Goal: Task Accomplishment & Management: Manage account settings

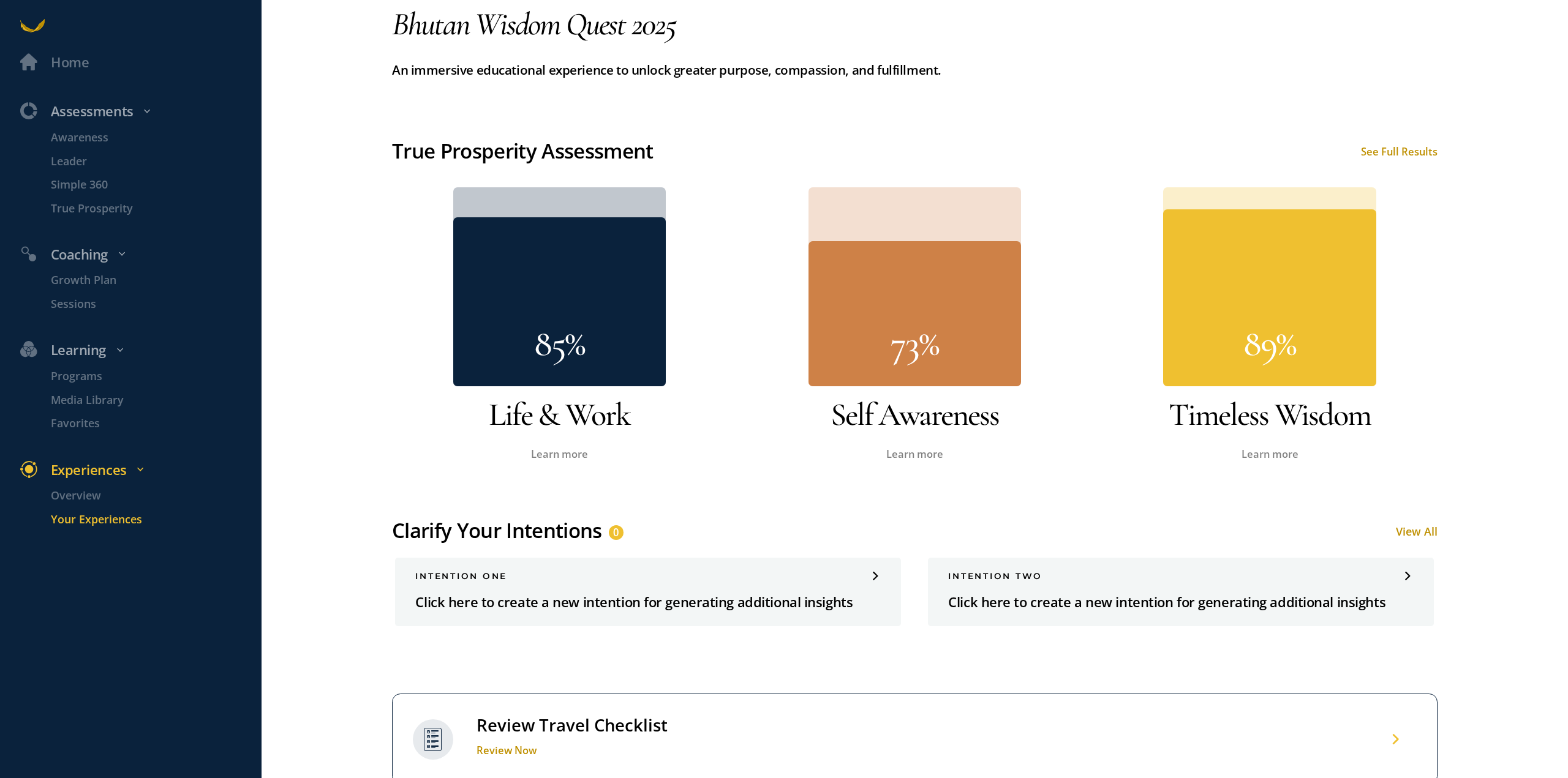
scroll to position [612, 0]
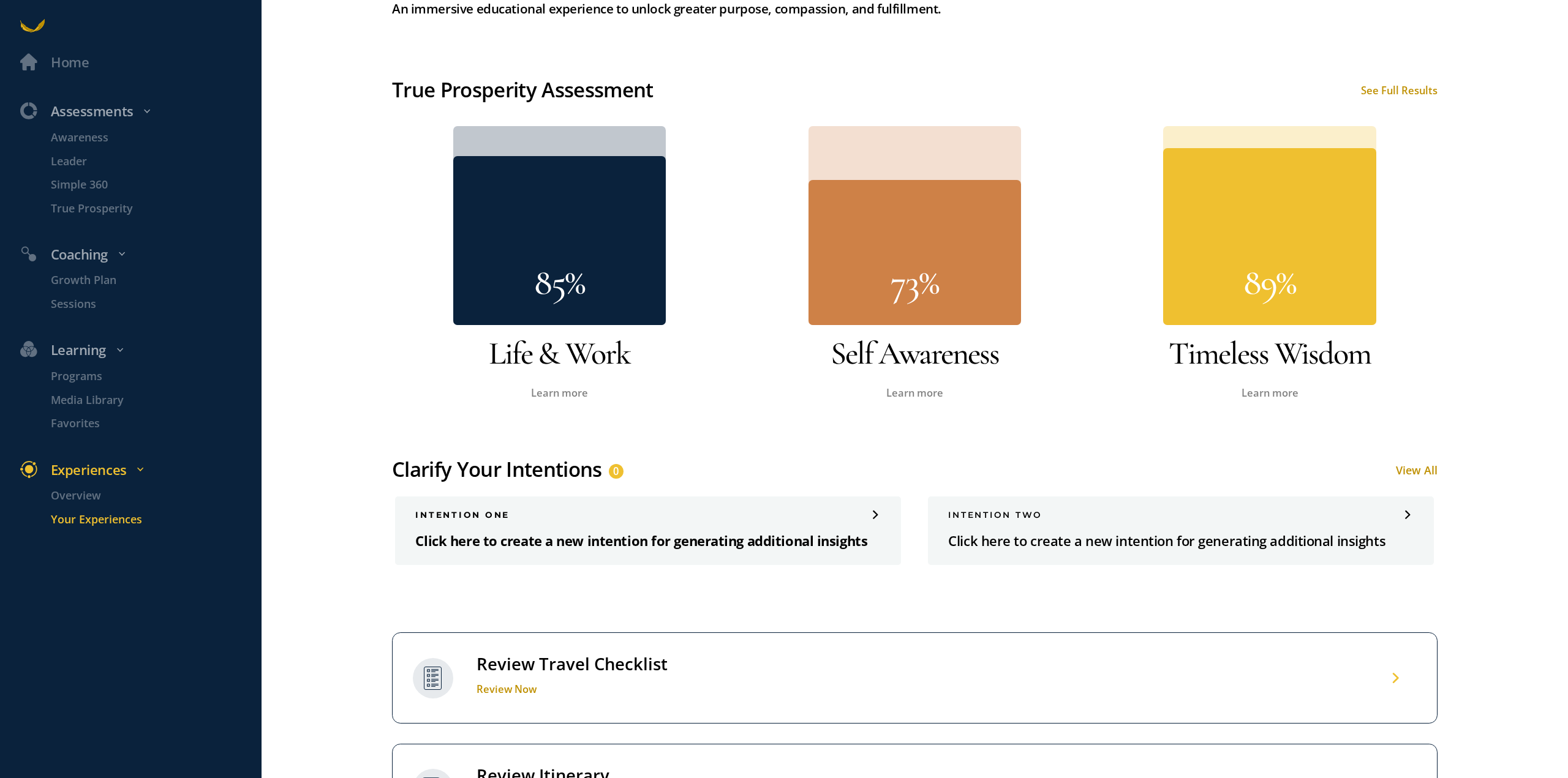
click at [778, 533] on p "Click here to create a new intention for generating additional insights" at bounding box center [648, 541] width 466 height 22
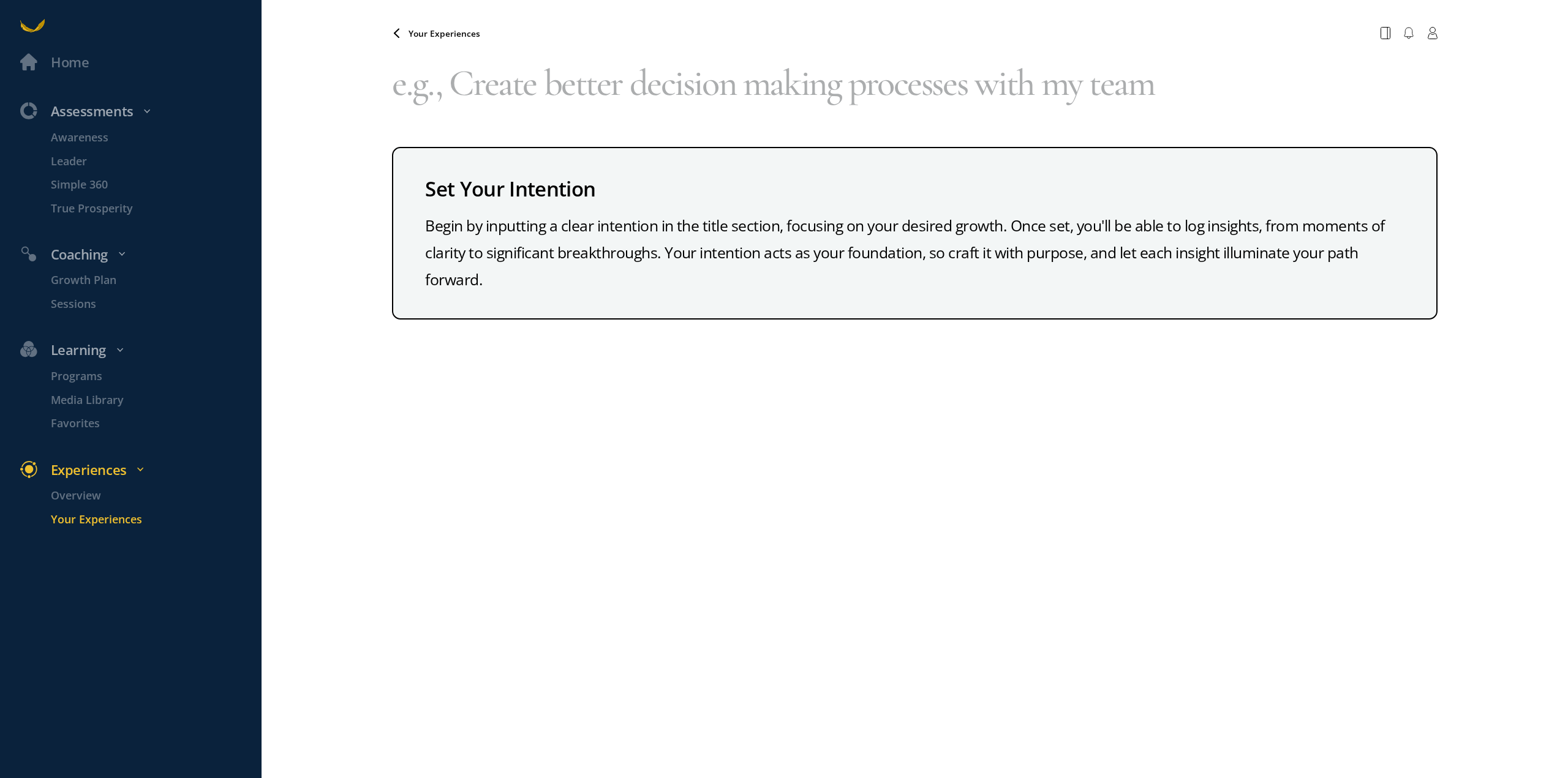
click at [558, 91] on textarea at bounding box center [914, 82] width 1046 height 74
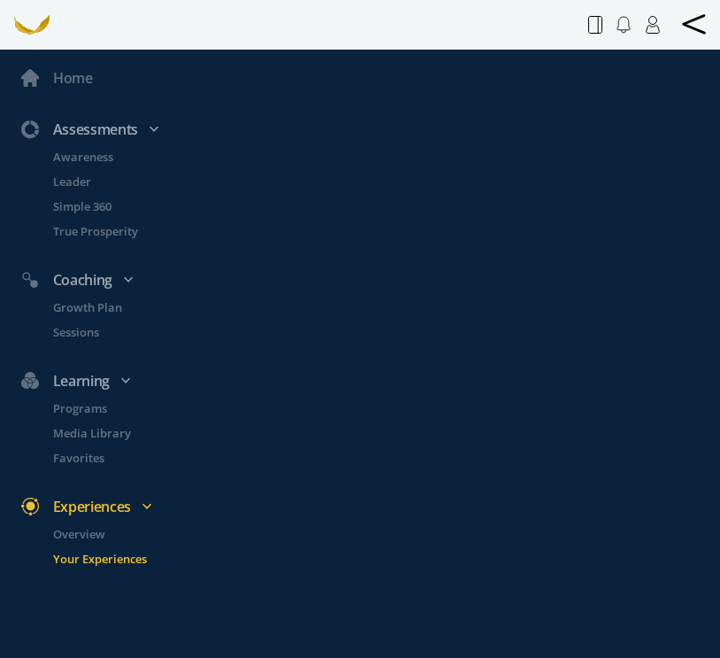
type textarea "Grow and learn both inward and in community"
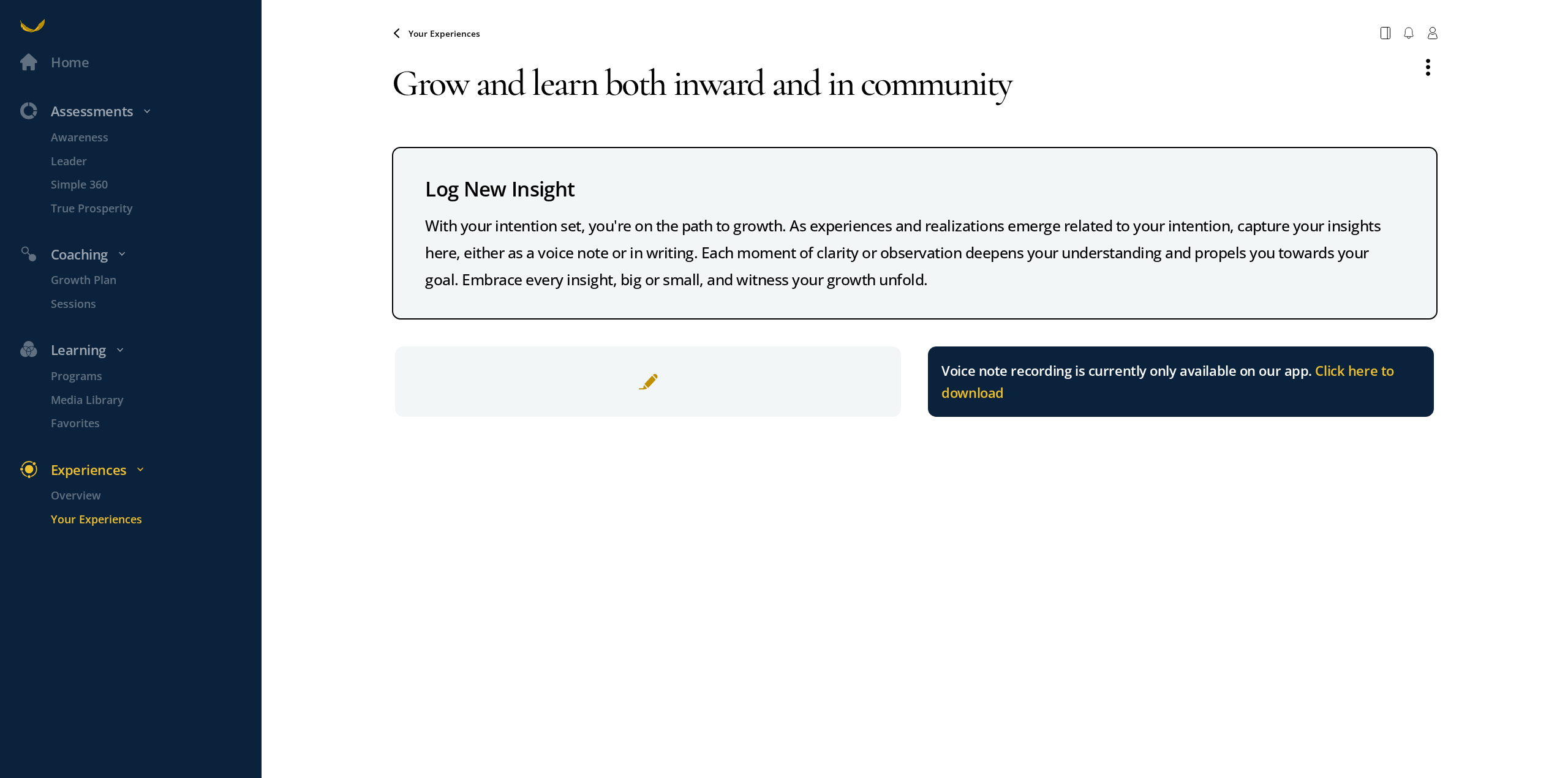
drag, startPoint x: 1091, startPoint y: 93, endPoint x: 290, endPoint y: 74, distance: 801.2
click at [290, 74] on div "Home Assessments Awareness Leader Simple 360 True Prosperity Coaching Growth Pl…" at bounding box center [784, 389] width 1568 height 778
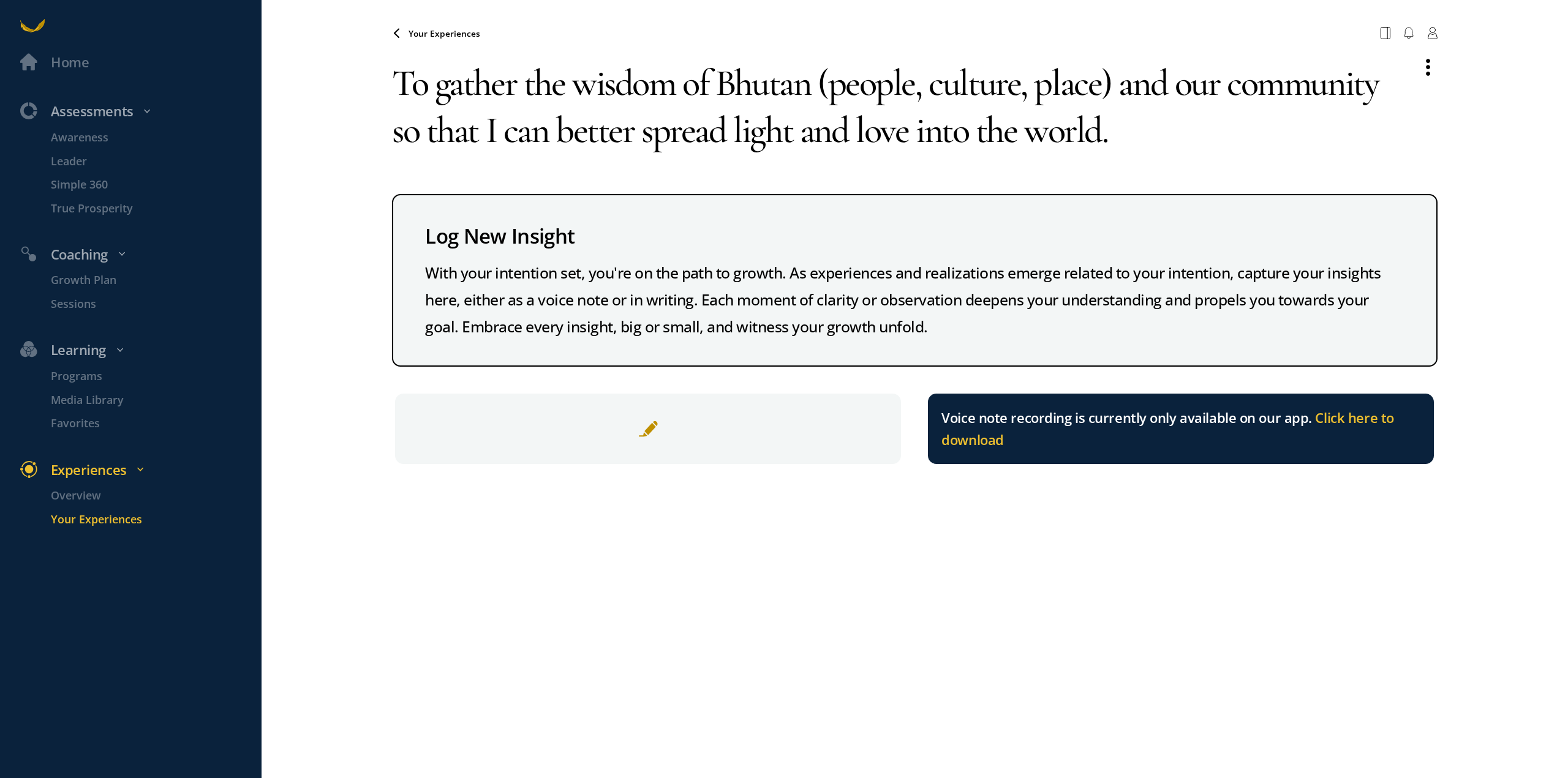
click at [475, 84] on textarea "To gather the wisdom of Bhutan (people, culture, place) and our community so th…" at bounding box center [899, 106] width 1015 height 121
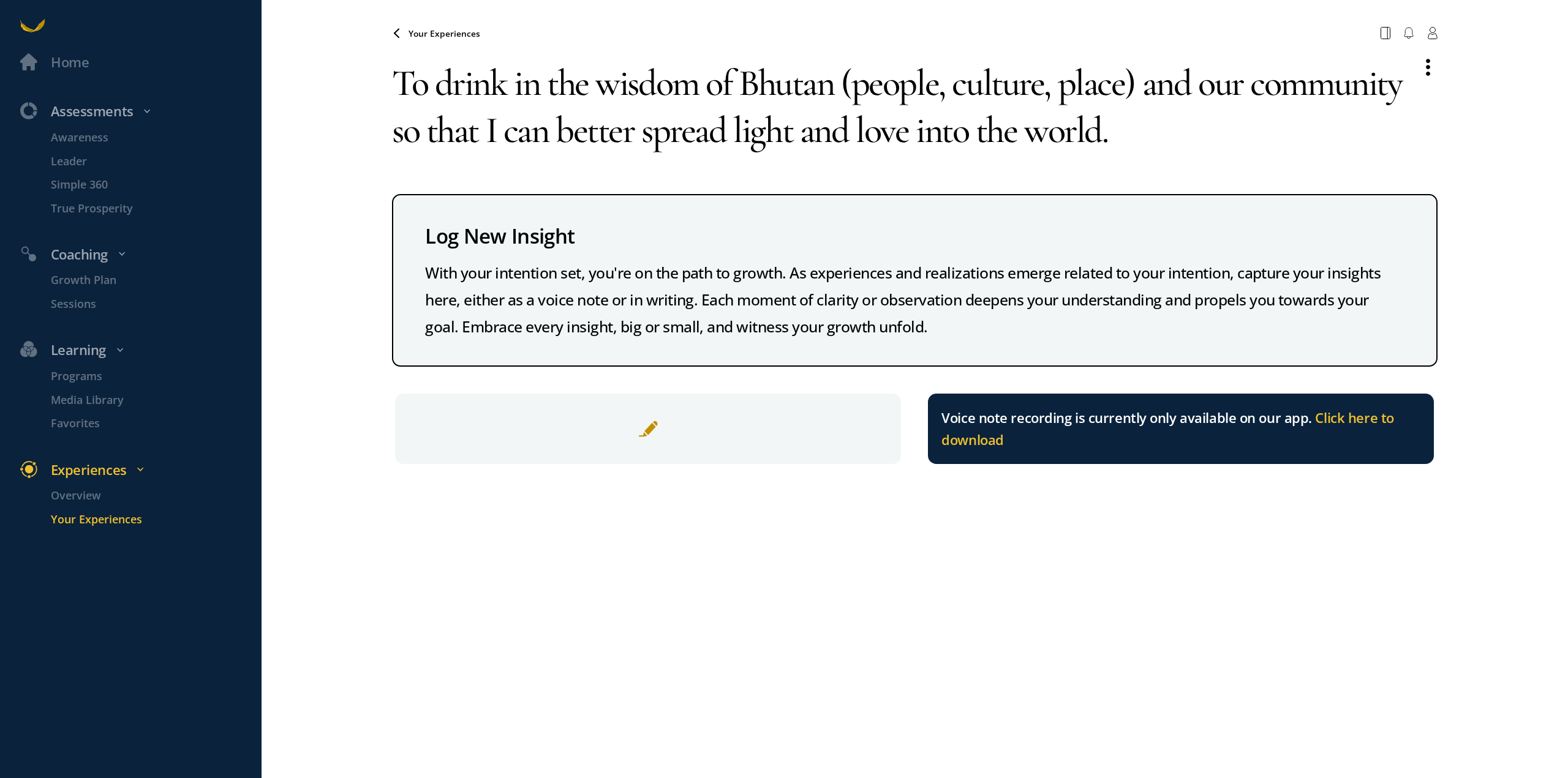
click at [392, 133] on textarea "To drink in the wisdom of Bhutan (people, culture, place) and our community so …" at bounding box center [899, 106] width 1015 height 121
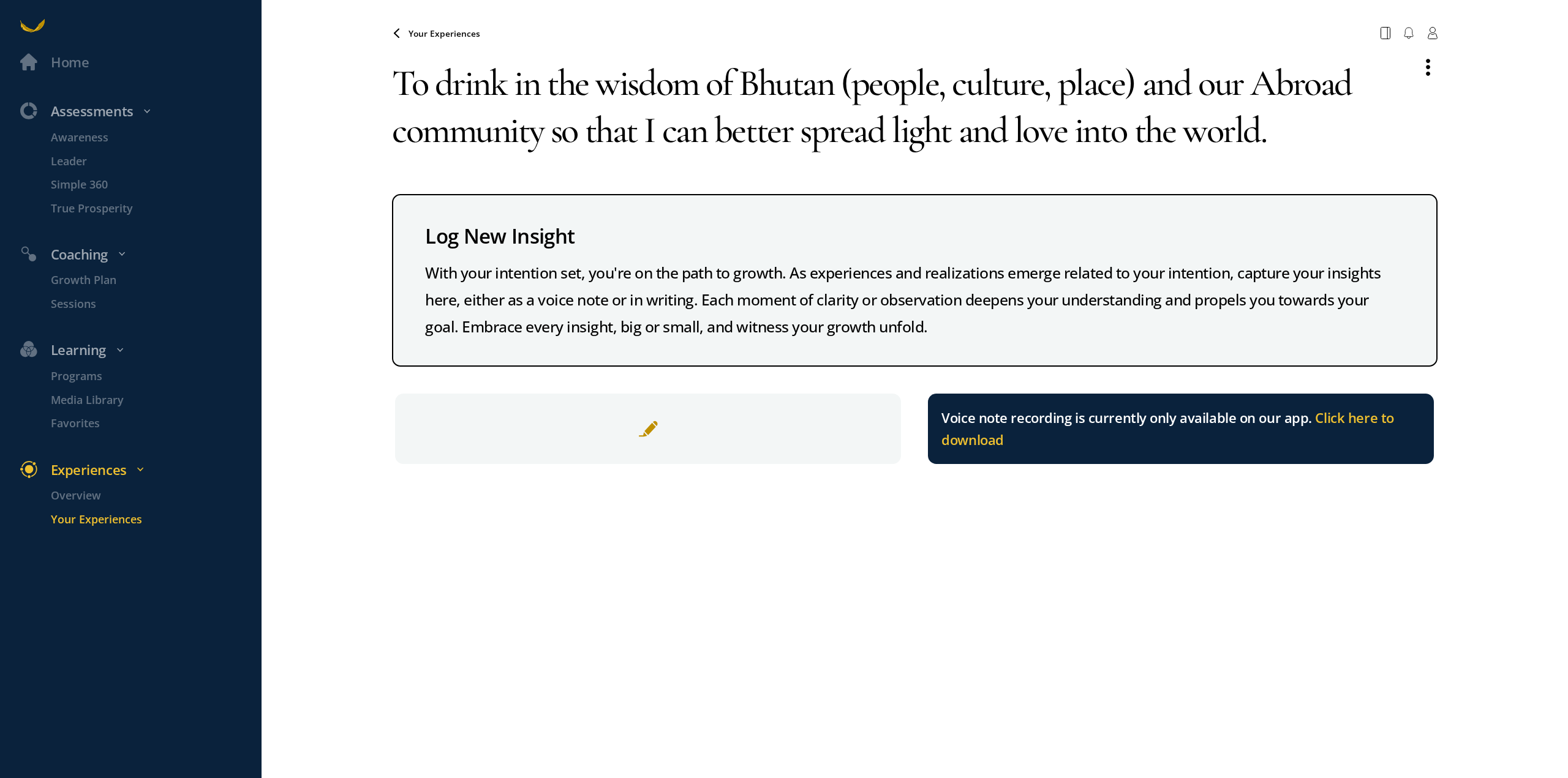
type textarea "To drink in the wisdom of Bhutan (people, culture, place) and our Abroad commun…"
click at [427, 36] on span "Your Experiences" at bounding box center [444, 33] width 72 height 12
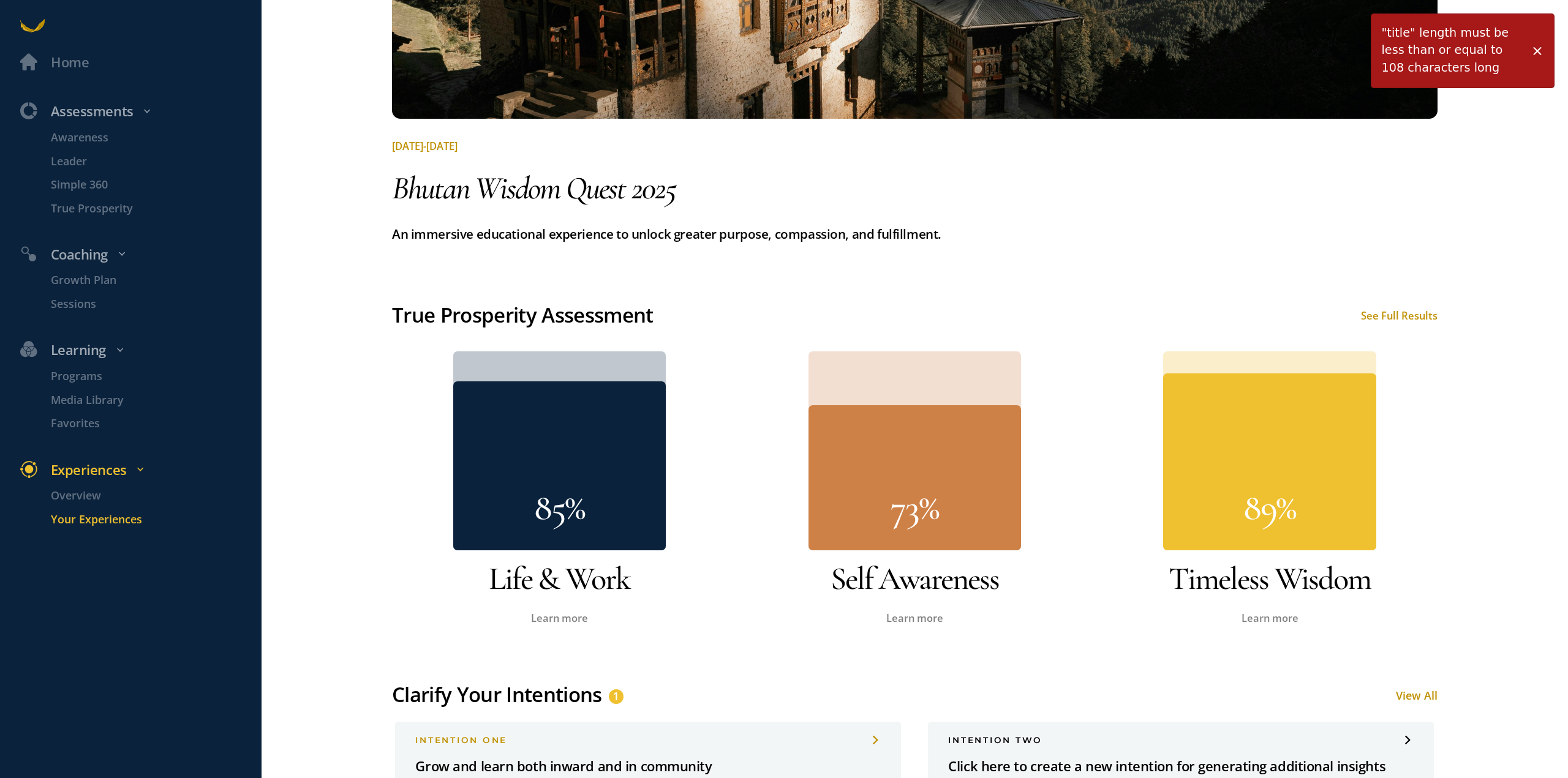
scroll to position [490, 0]
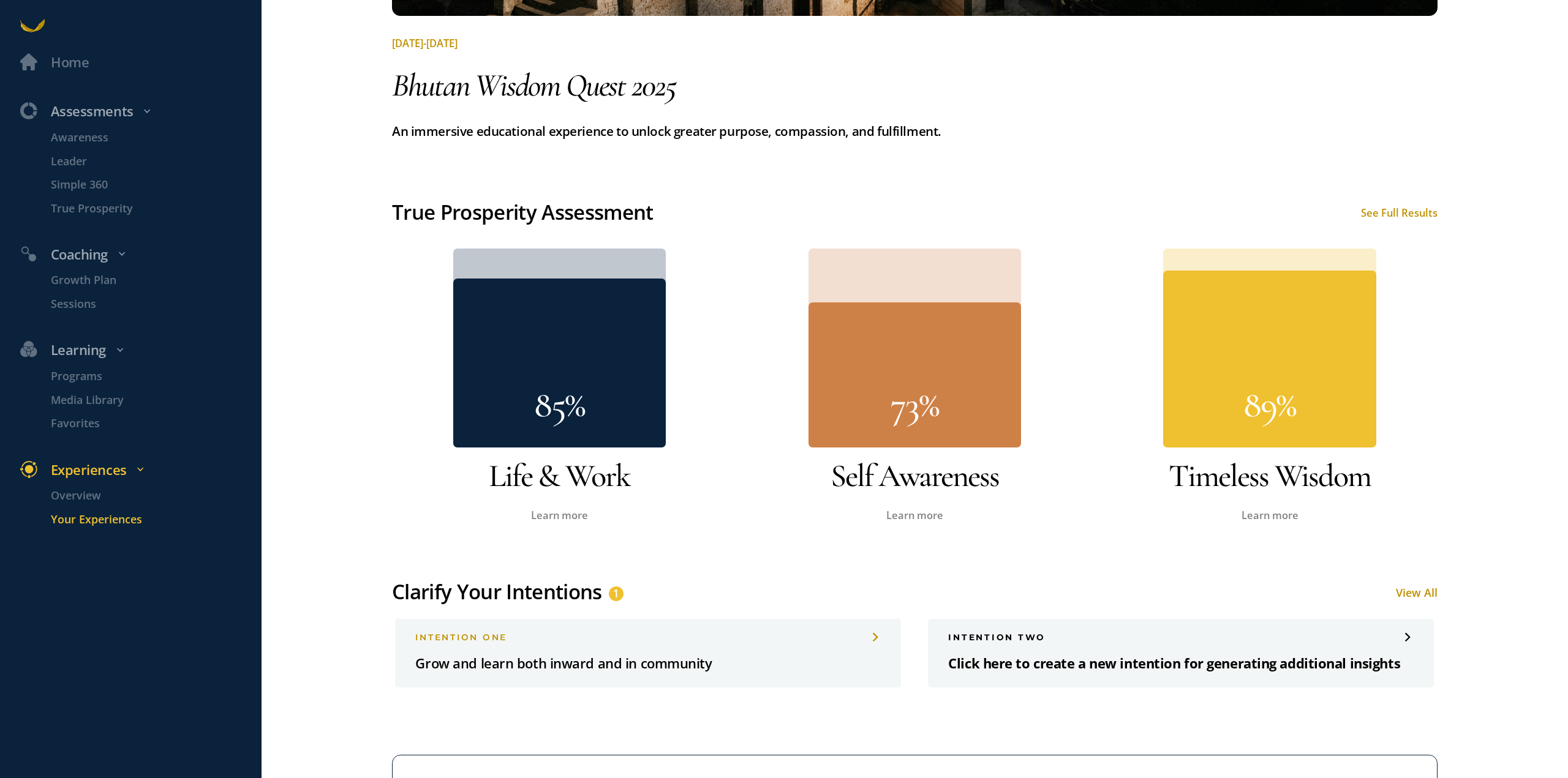
click at [1306, 645] on div "INTENTION two Click here to create a new intention for generating additional in…" at bounding box center [1180, 653] width 506 height 68
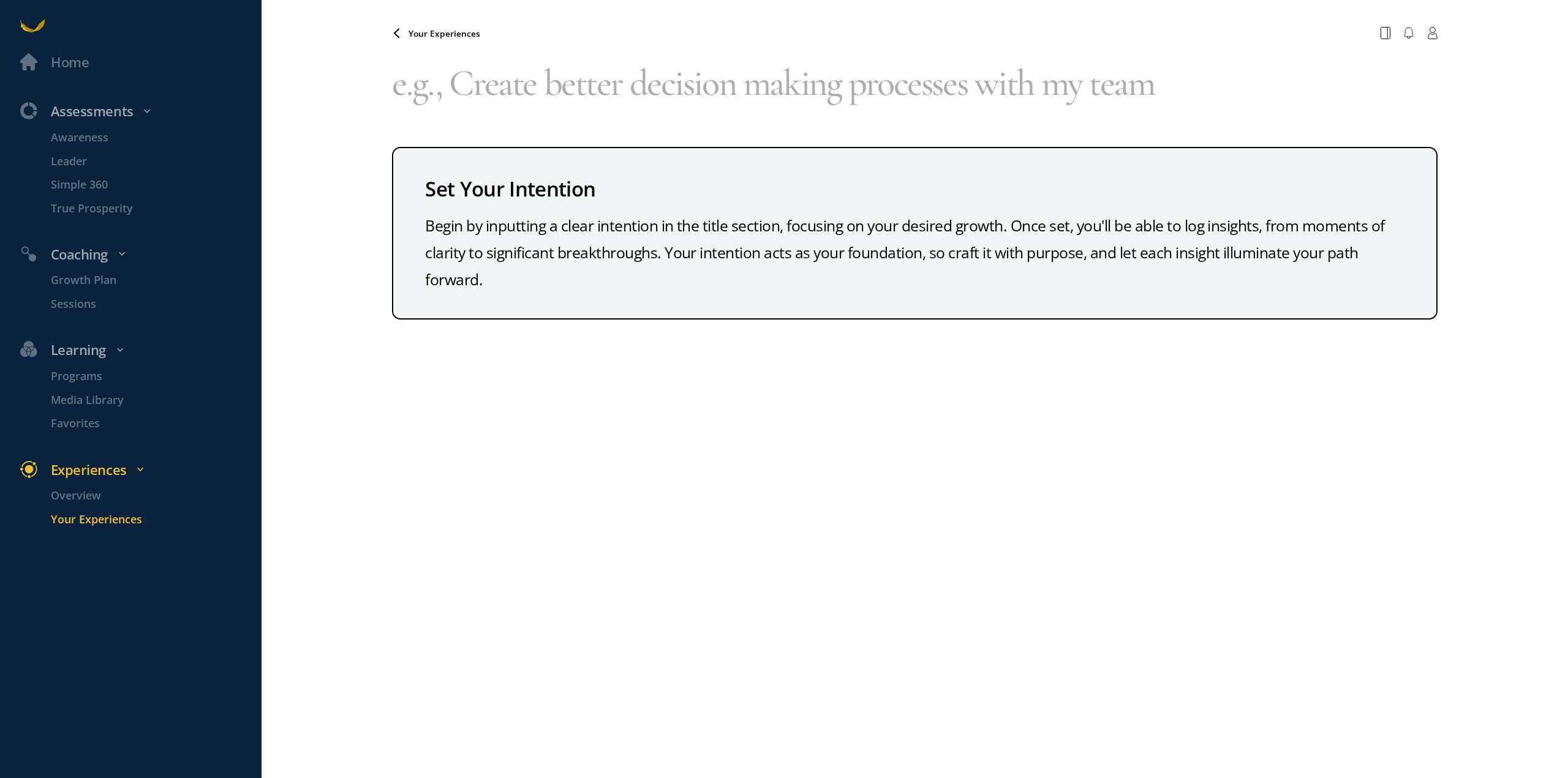
click at [493, 84] on textarea at bounding box center [914, 82] width 1046 height 74
click at [477, 87] on textarea at bounding box center [914, 82] width 1046 height 74
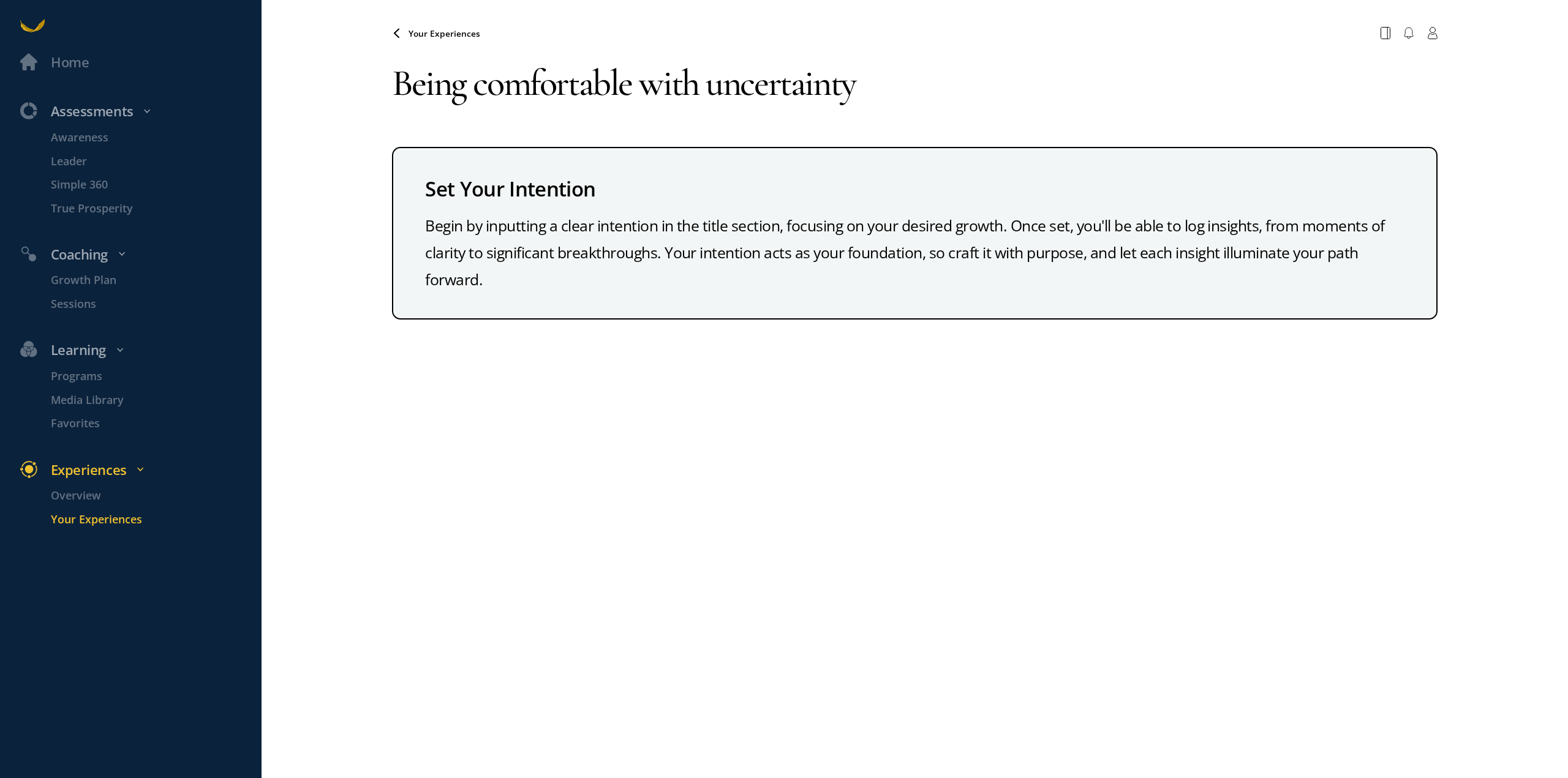
click at [437, 85] on textarea "Being comfortable with uncertainty" at bounding box center [914, 82] width 1046 height 74
click at [1058, 89] on textarea "Becoming more comfortable with uncertainty" at bounding box center [914, 82] width 1046 height 74
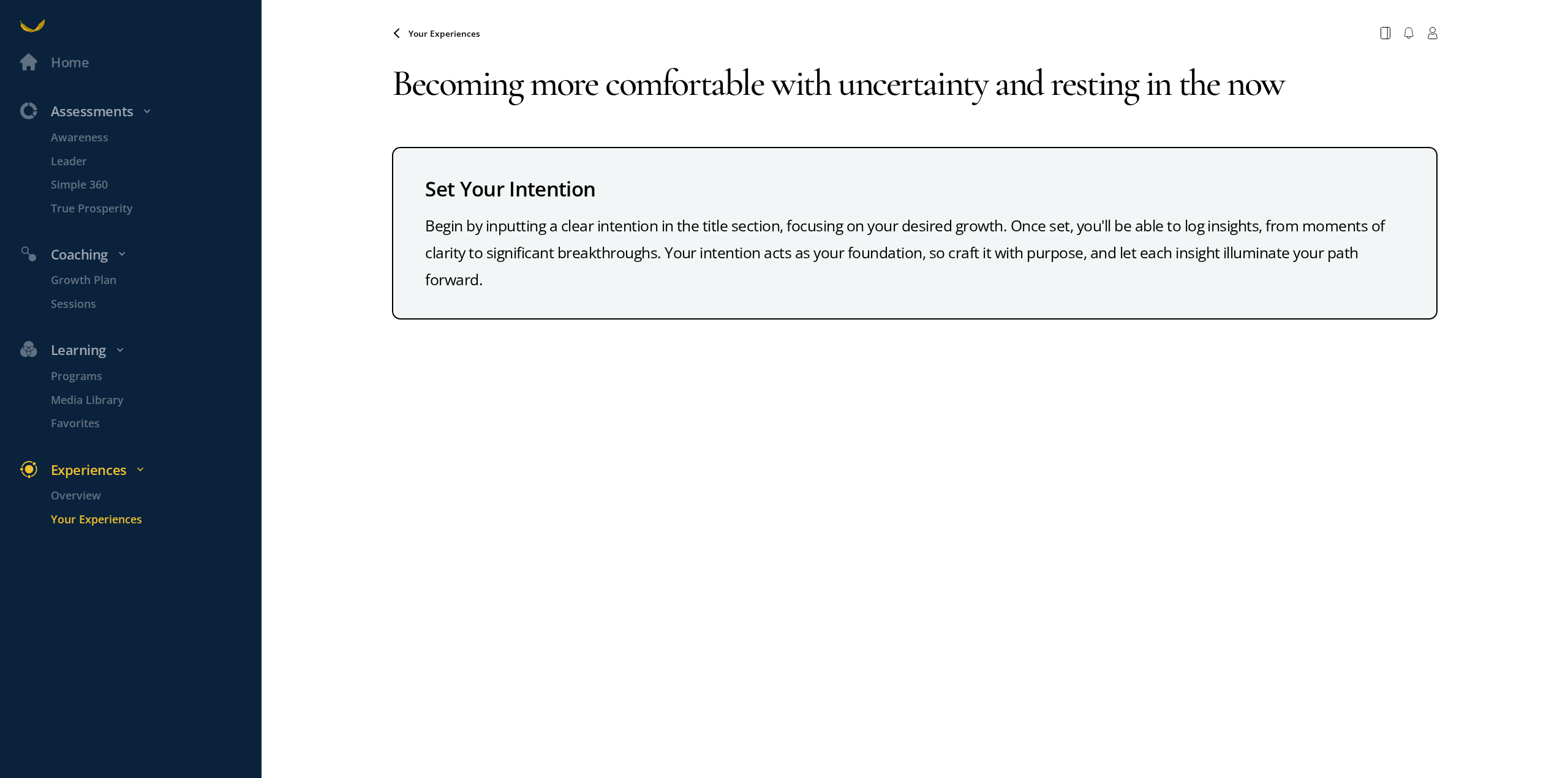
type textarea "Becoming more comfortable with uncertainty and resting in the now"
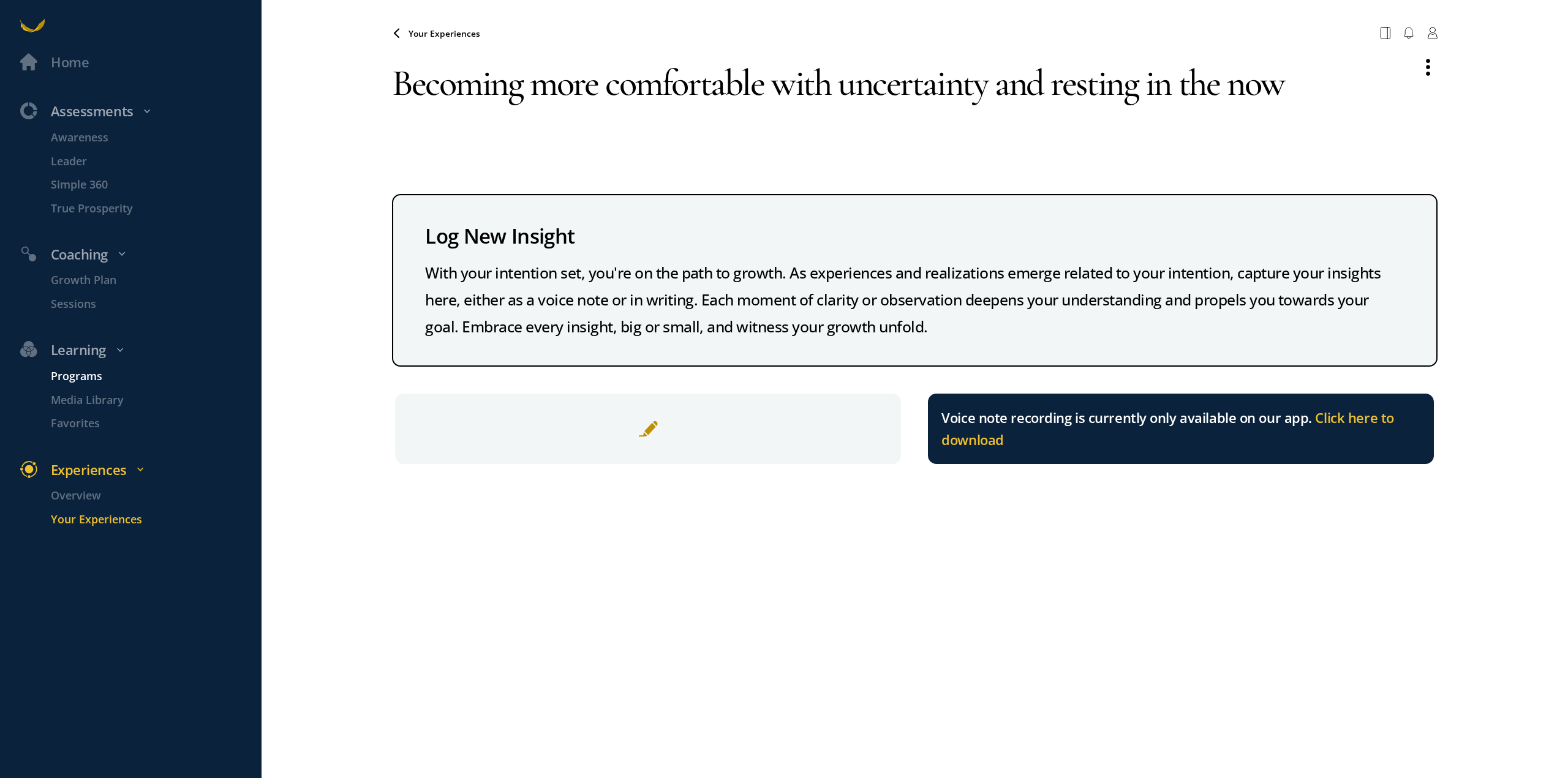
click at [82, 380] on p "Programs" at bounding box center [154, 376] width 208 height 17
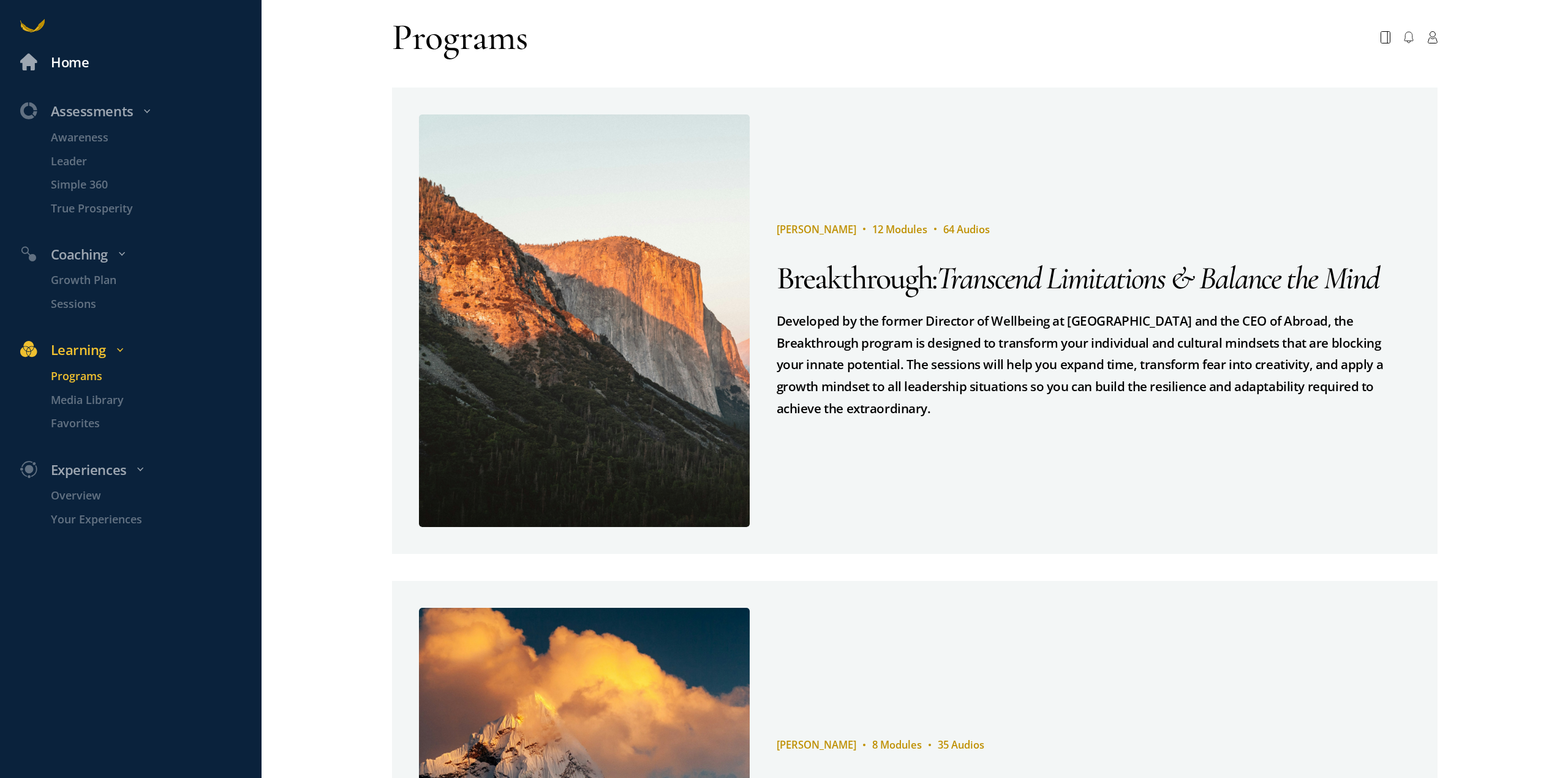
click at [73, 66] on div "Home" at bounding box center [69, 62] width 38 height 22
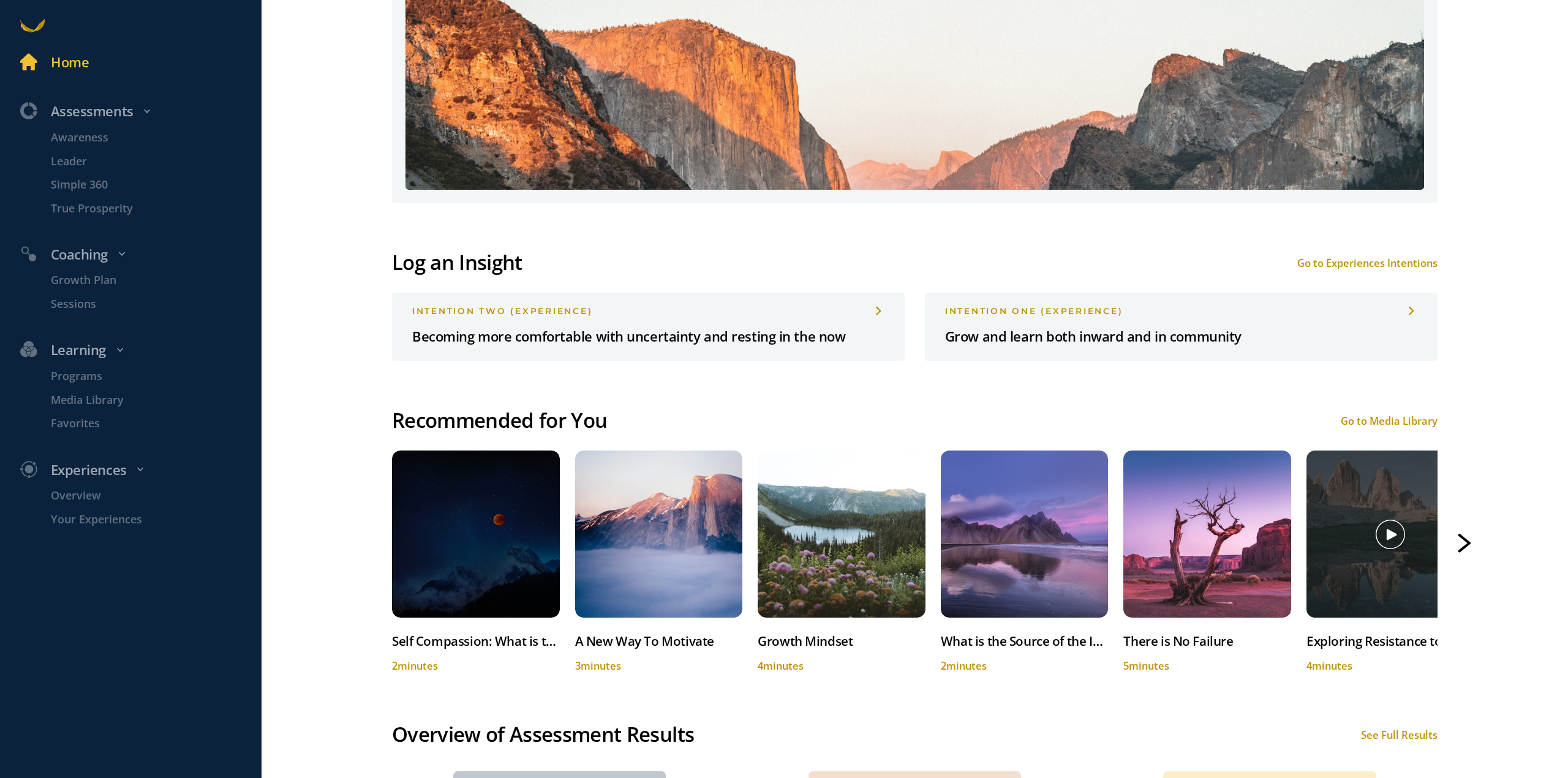
scroll to position [892, 0]
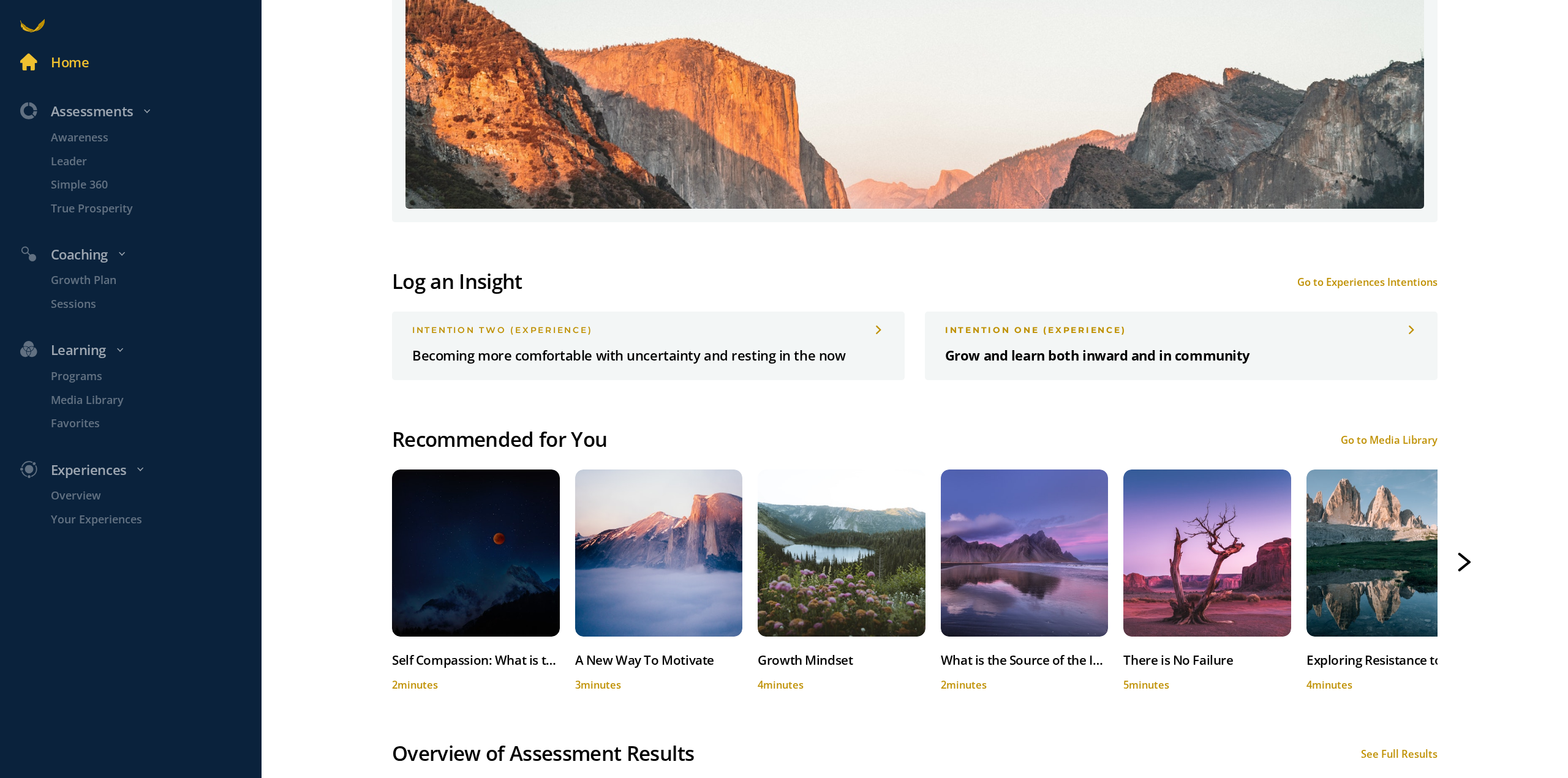
click at [1333, 344] on p "Grow and learn both inward and in community" at bounding box center [1181, 355] width 472 height 22
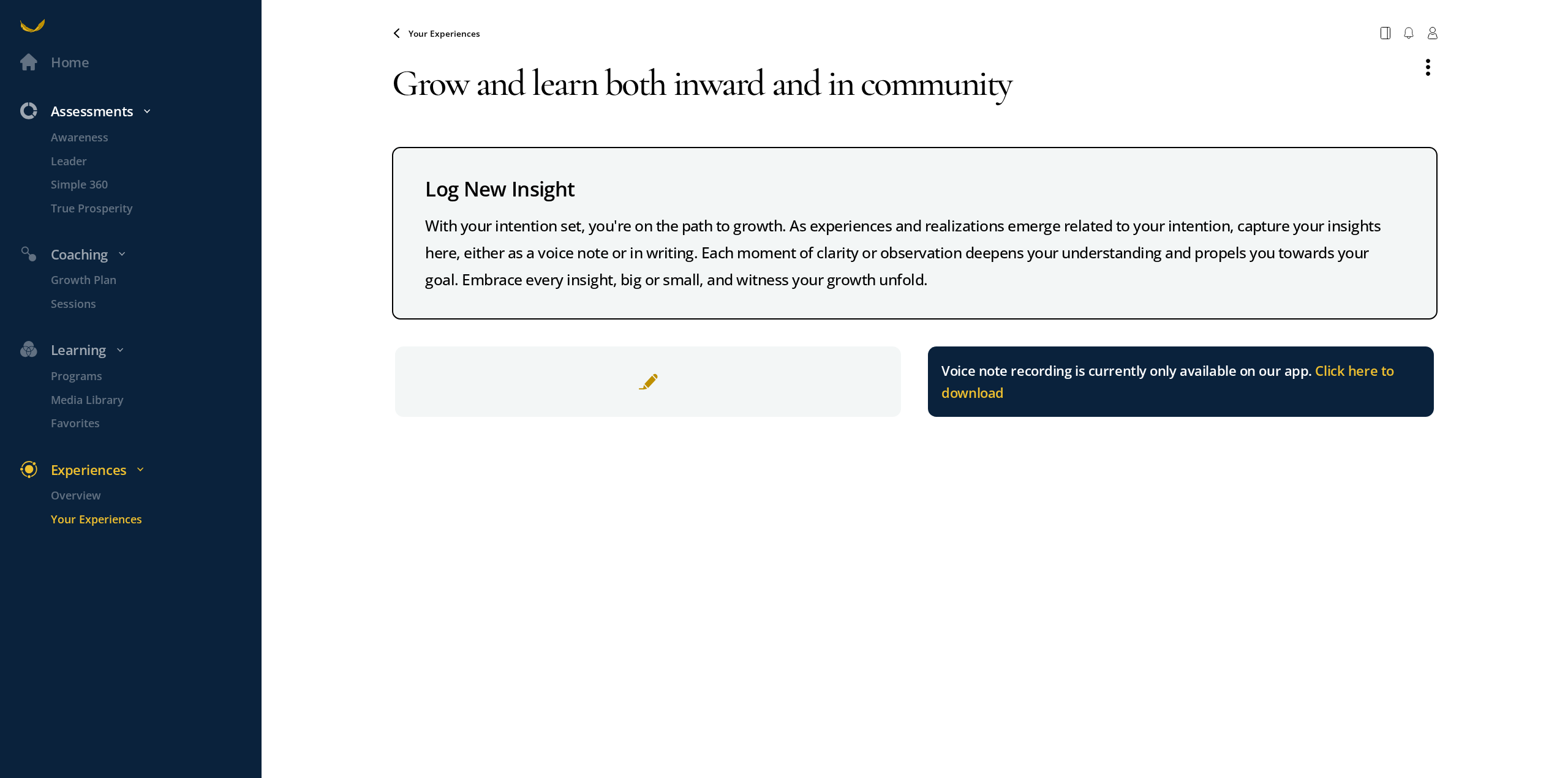
drag, startPoint x: 1046, startPoint y: 82, endPoint x: 203, endPoint y: 126, distance: 844.1
click at [203, 126] on div "Home Assessments Awareness Leader Simple 360 True Prosperity Coaching Growth Pl…" at bounding box center [784, 389] width 1568 height 778
click at [428, 35] on span "Your Experiences" at bounding box center [444, 33] width 72 height 12
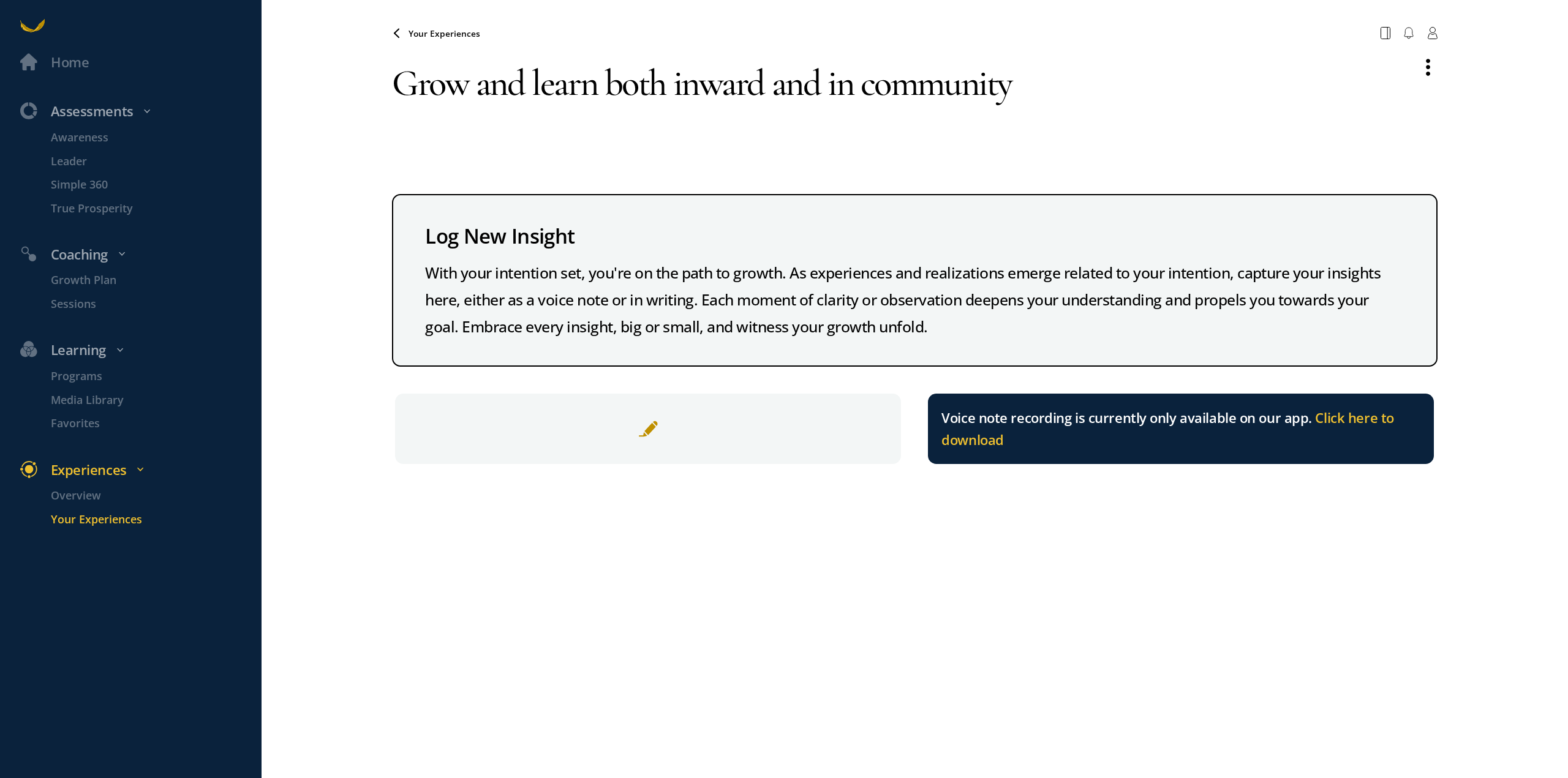
click at [461, 32] on span "Your Experiences" at bounding box center [444, 33] width 72 height 12
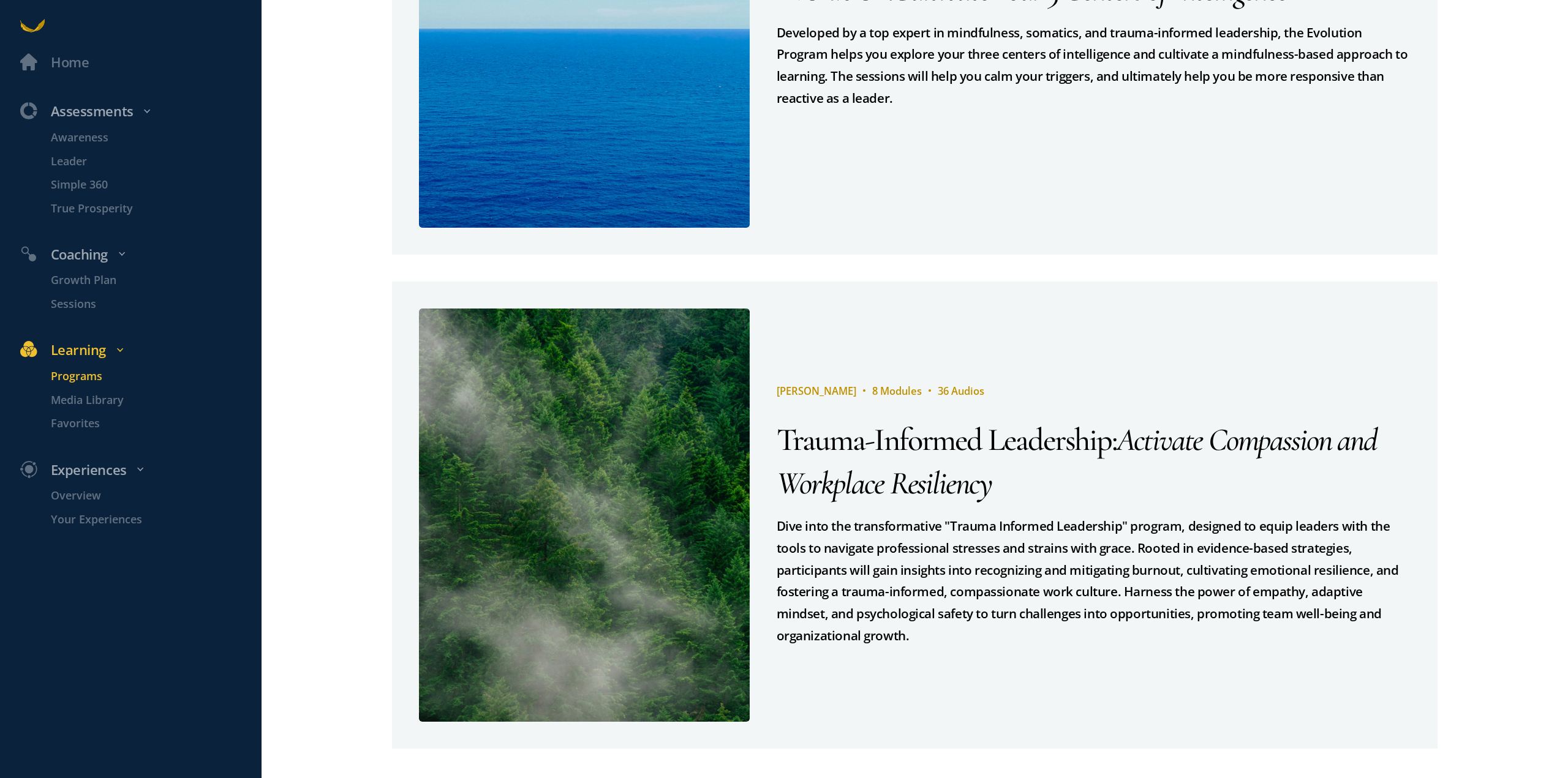
scroll to position [981, 0]
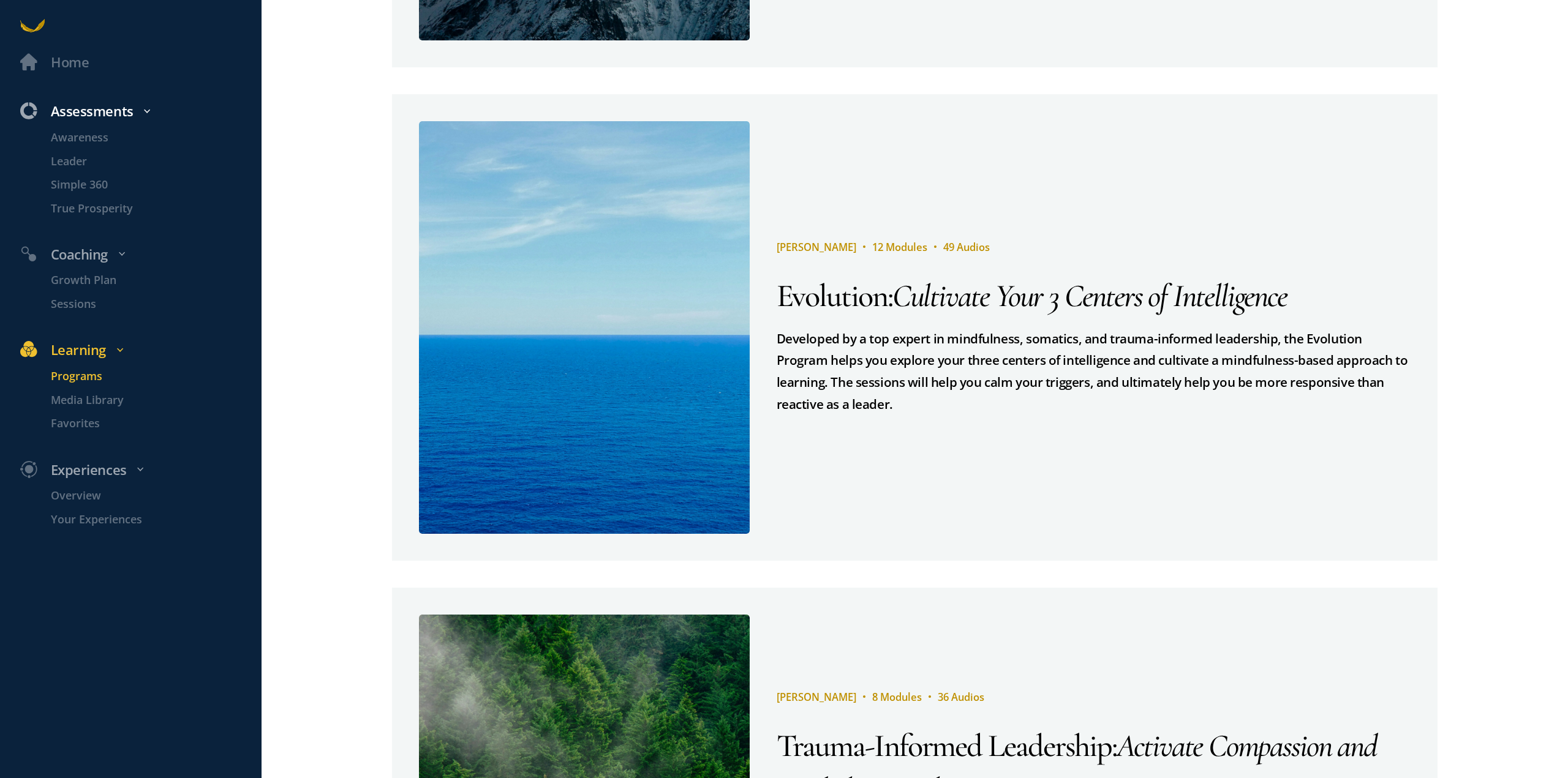
click at [91, 111] on div "Assessments" at bounding box center [139, 111] width 258 height 22
click at [113, 111] on div "Assessments" at bounding box center [139, 111] width 258 height 22
click at [99, 136] on p "Awareness" at bounding box center [154, 138] width 208 height 17
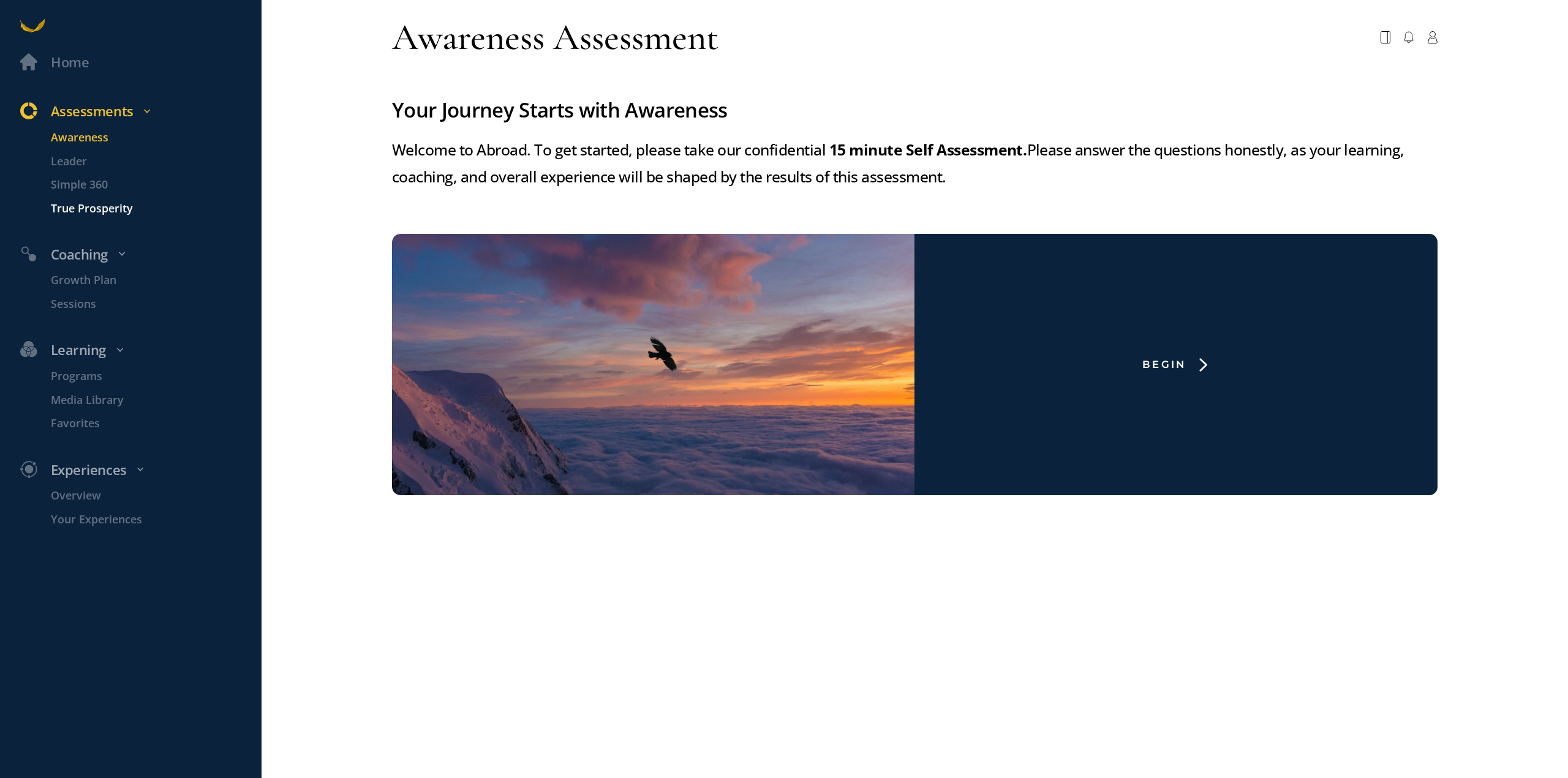
click at [93, 208] on p "True Prosperity" at bounding box center [154, 208] width 208 height 17
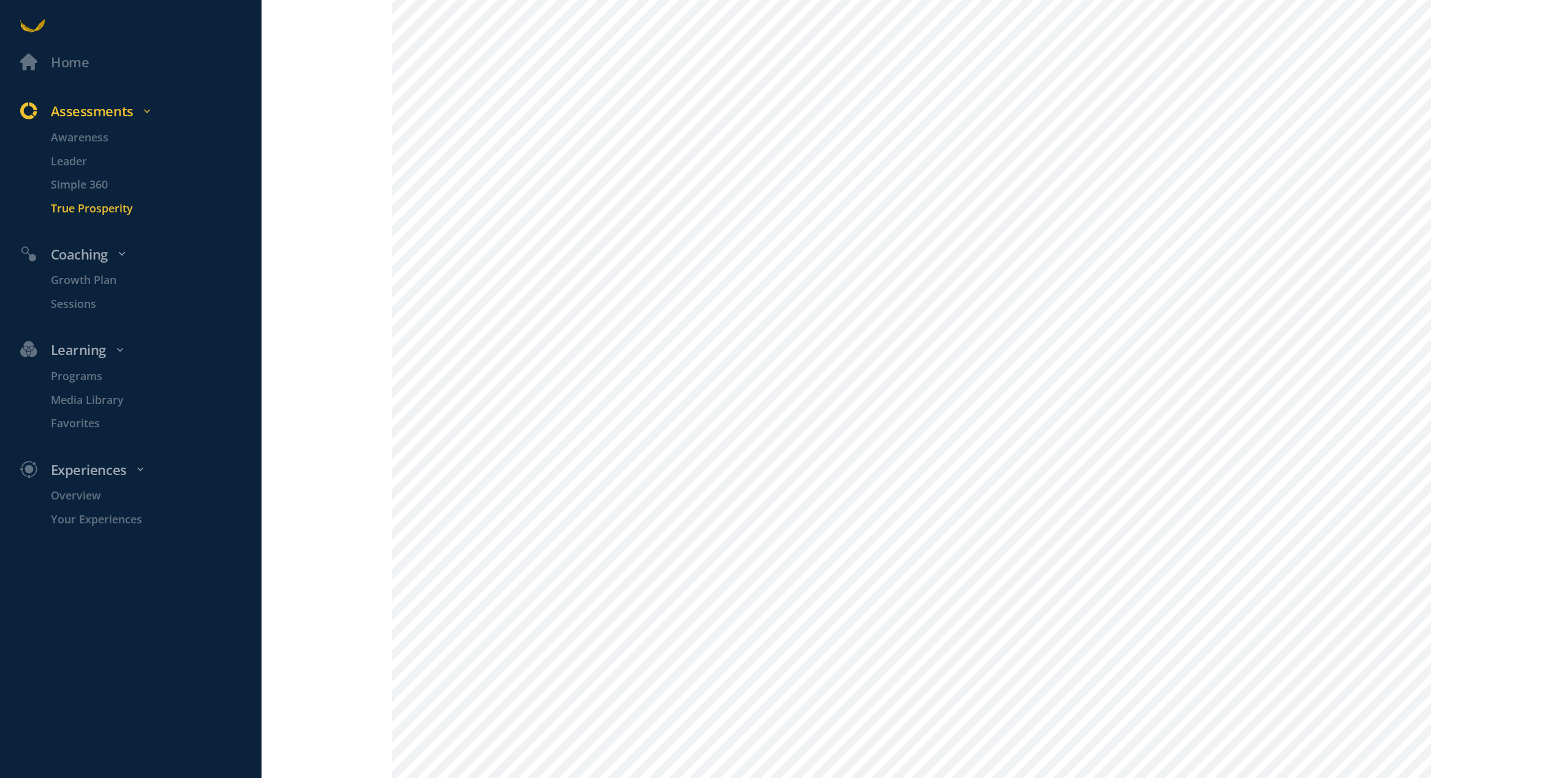
scroll to position [75, 0]
click at [67, 62] on div "Home" at bounding box center [69, 62] width 38 height 22
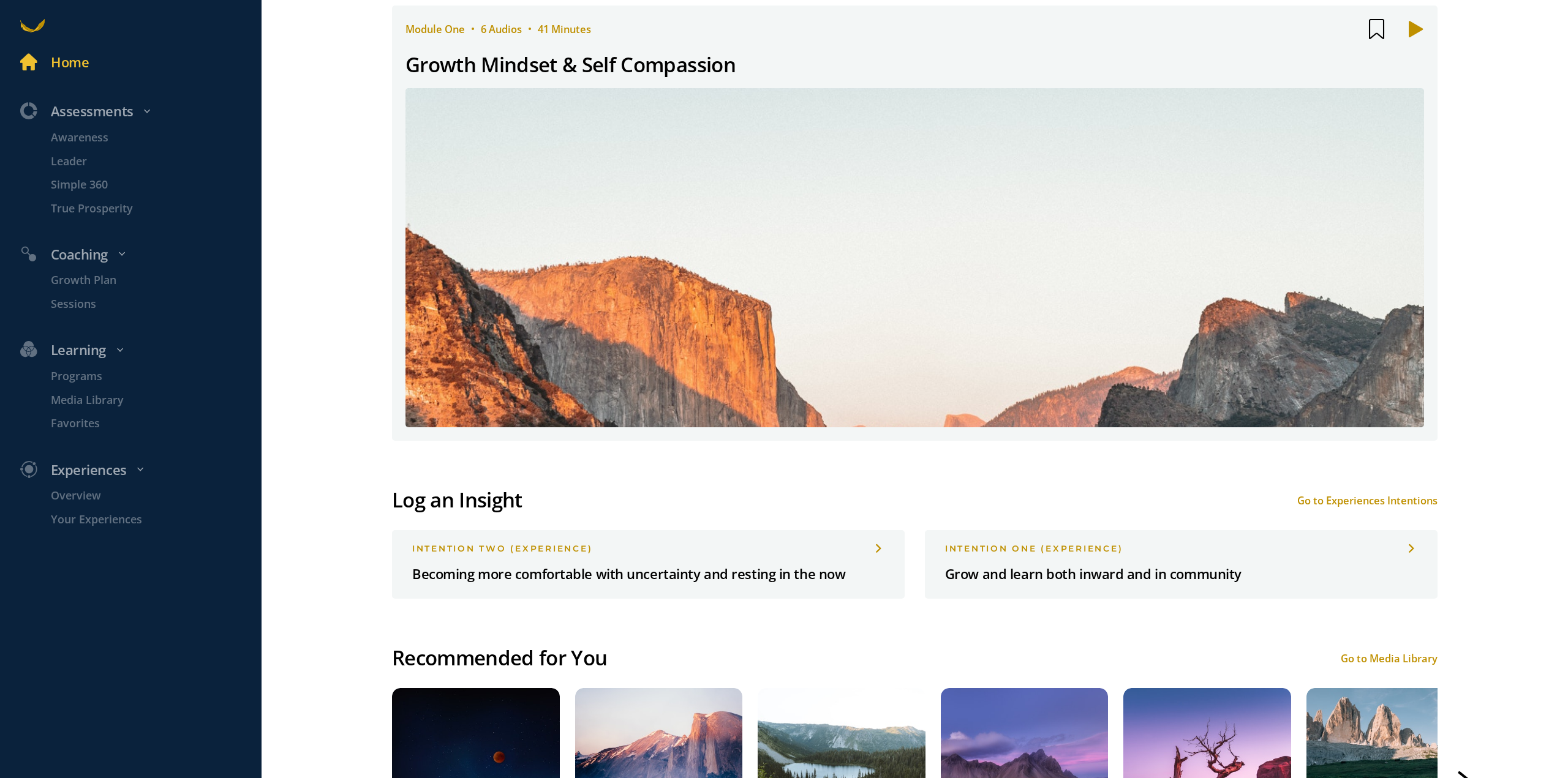
scroll to position [918, 0]
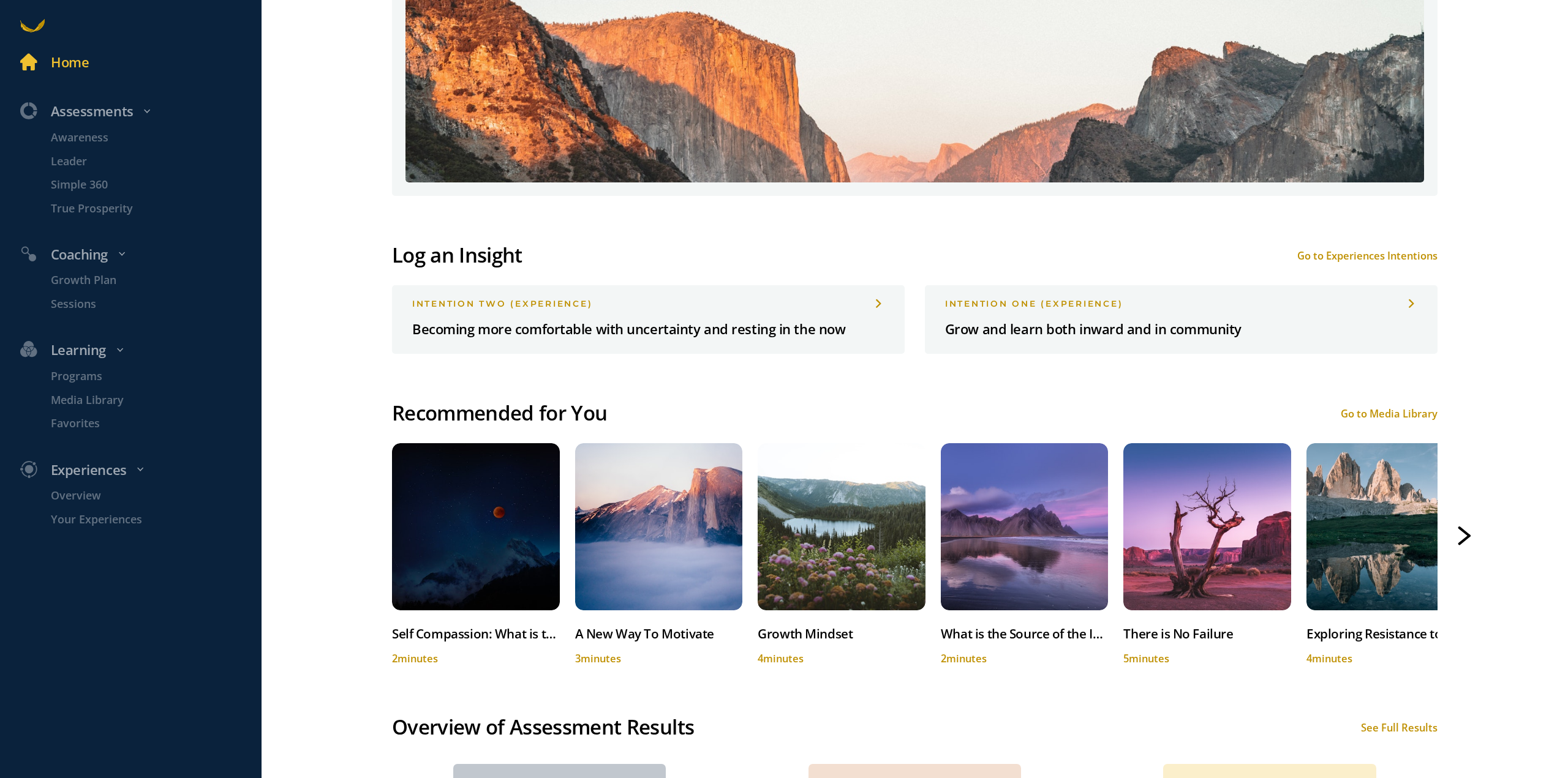
click at [1361, 251] on div "Go to Experiences Intentions" at bounding box center [1367, 255] width 140 height 14
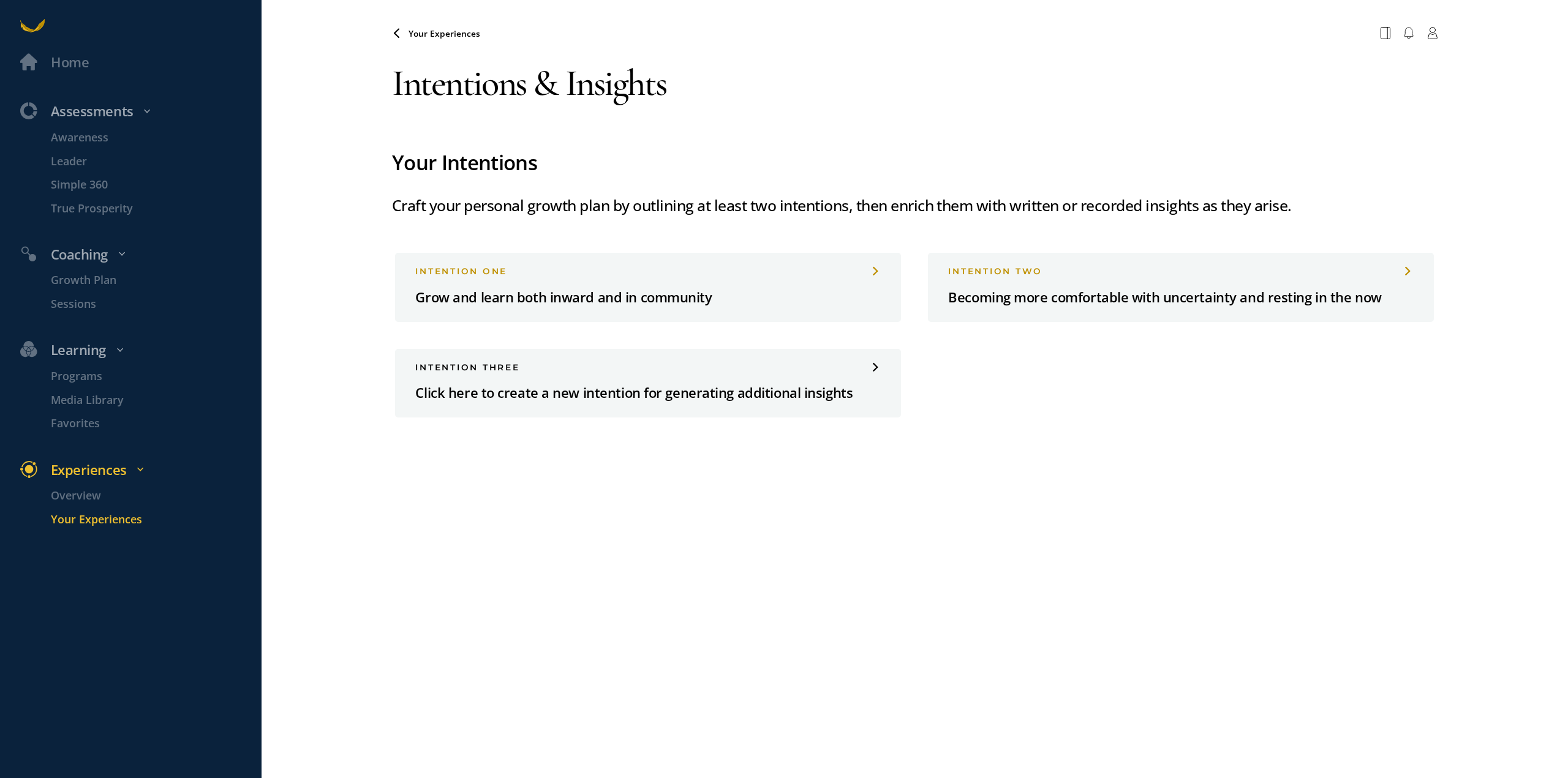
click at [420, 36] on span "Your Experiences" at bounding box center [444, 33] width 72 height 12
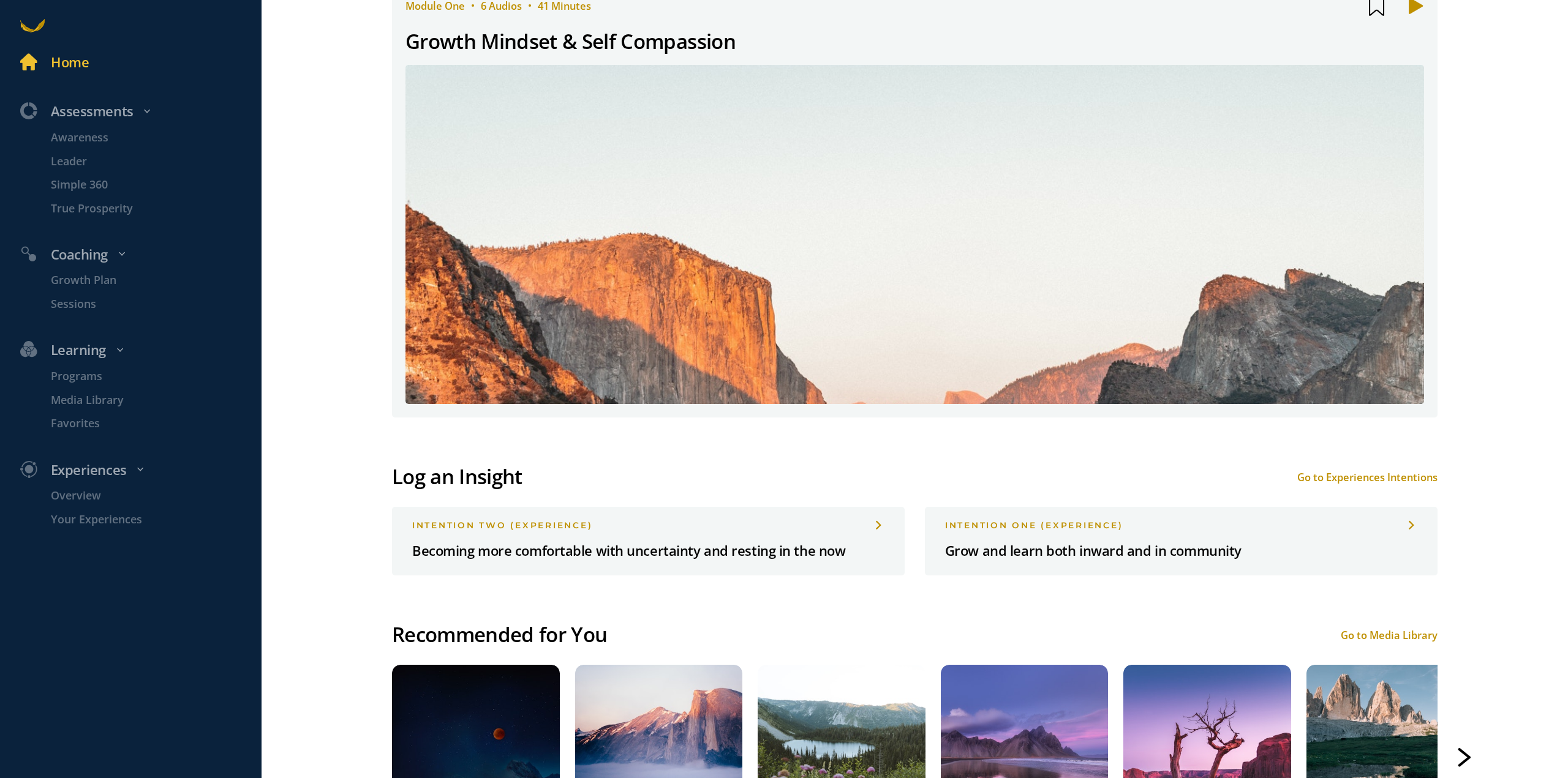
scroll to position [796, 0]
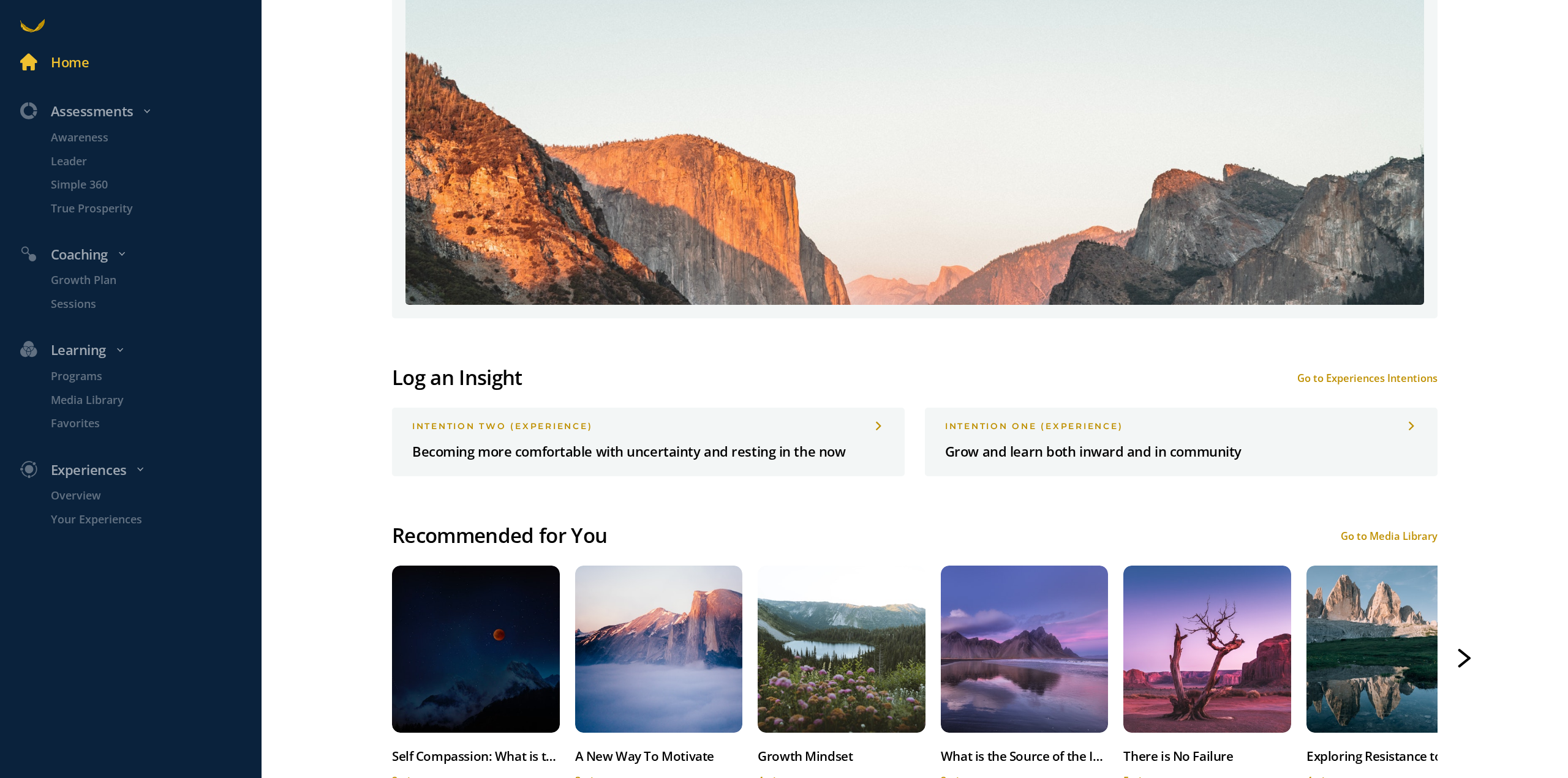
click at [1330, 376] on div "Go to Experiences Intentions" at bounding box center [1367, 378] width 140 height 14
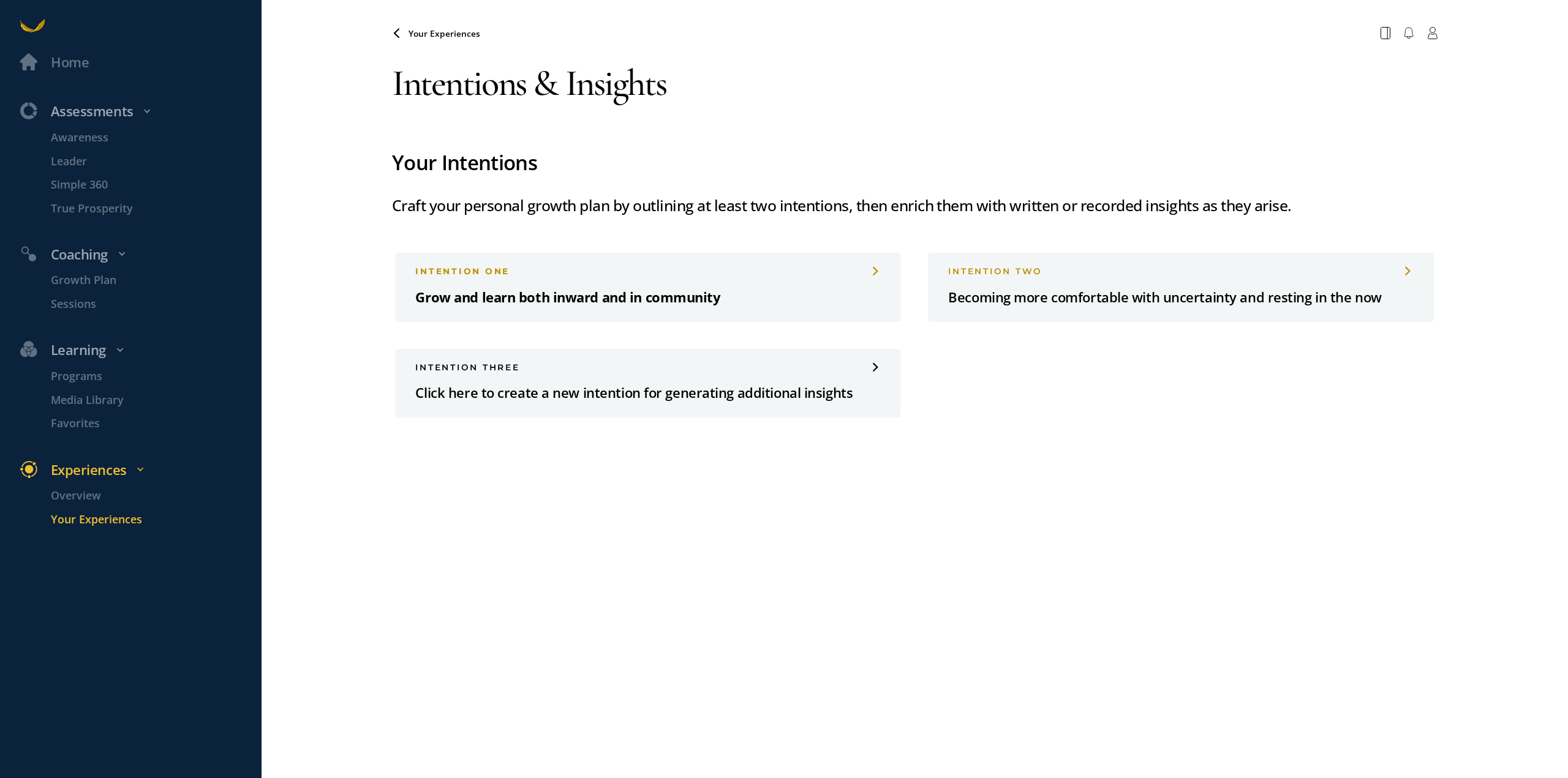
click at [812, 285] on div "INTENTION one Grow and learn both inward and in community" at bounding box center [648, 287] width 506 height 68
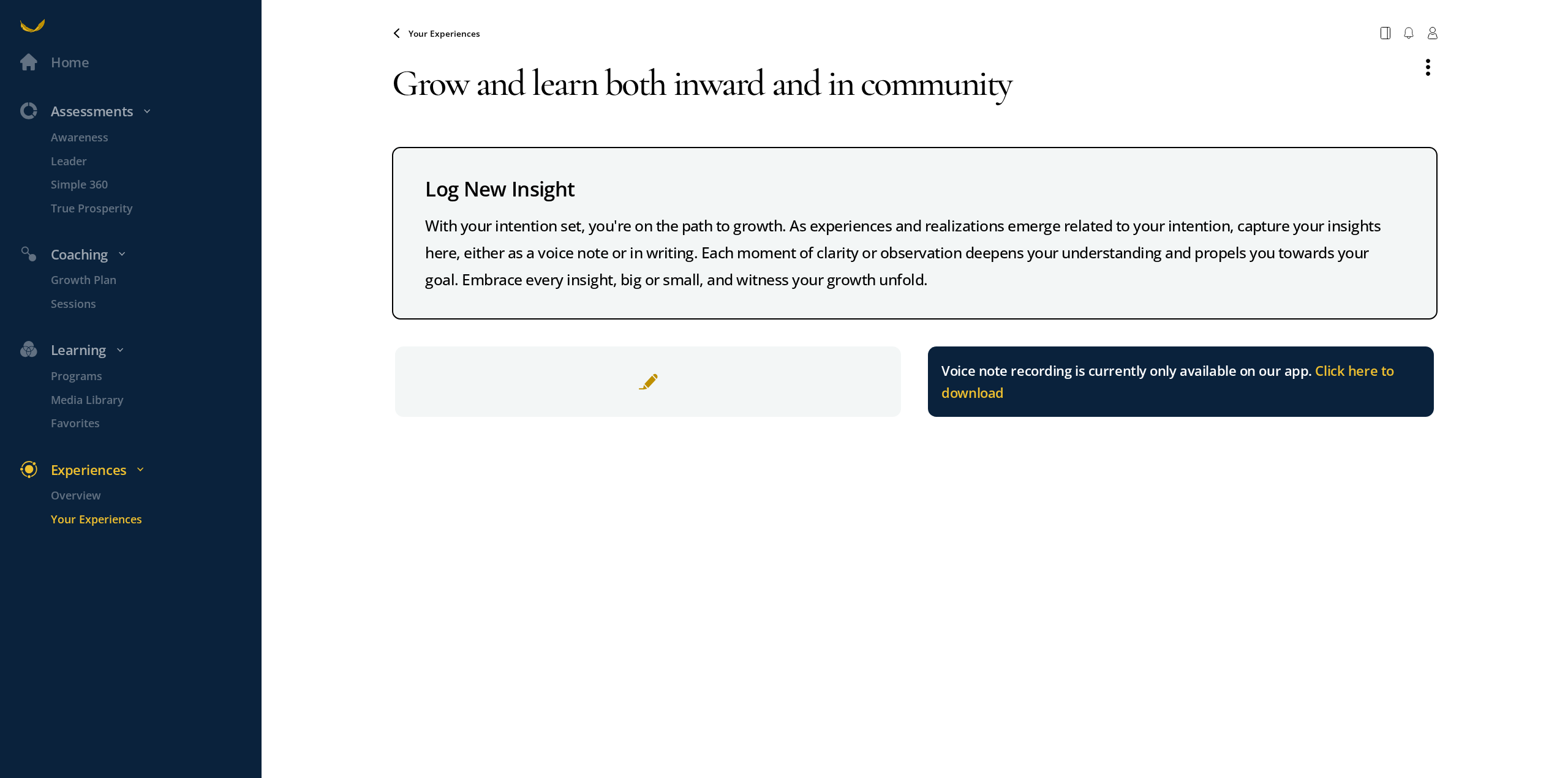
drag, startPoint x: 1068, startPoint y: 98, endPoint x: 431, endPoint y: 90, distance: 637.1
click at [393, 90] on textarea "Grow and learn both inward and in community" at bounding box center [899, 82] width 1015 height 74
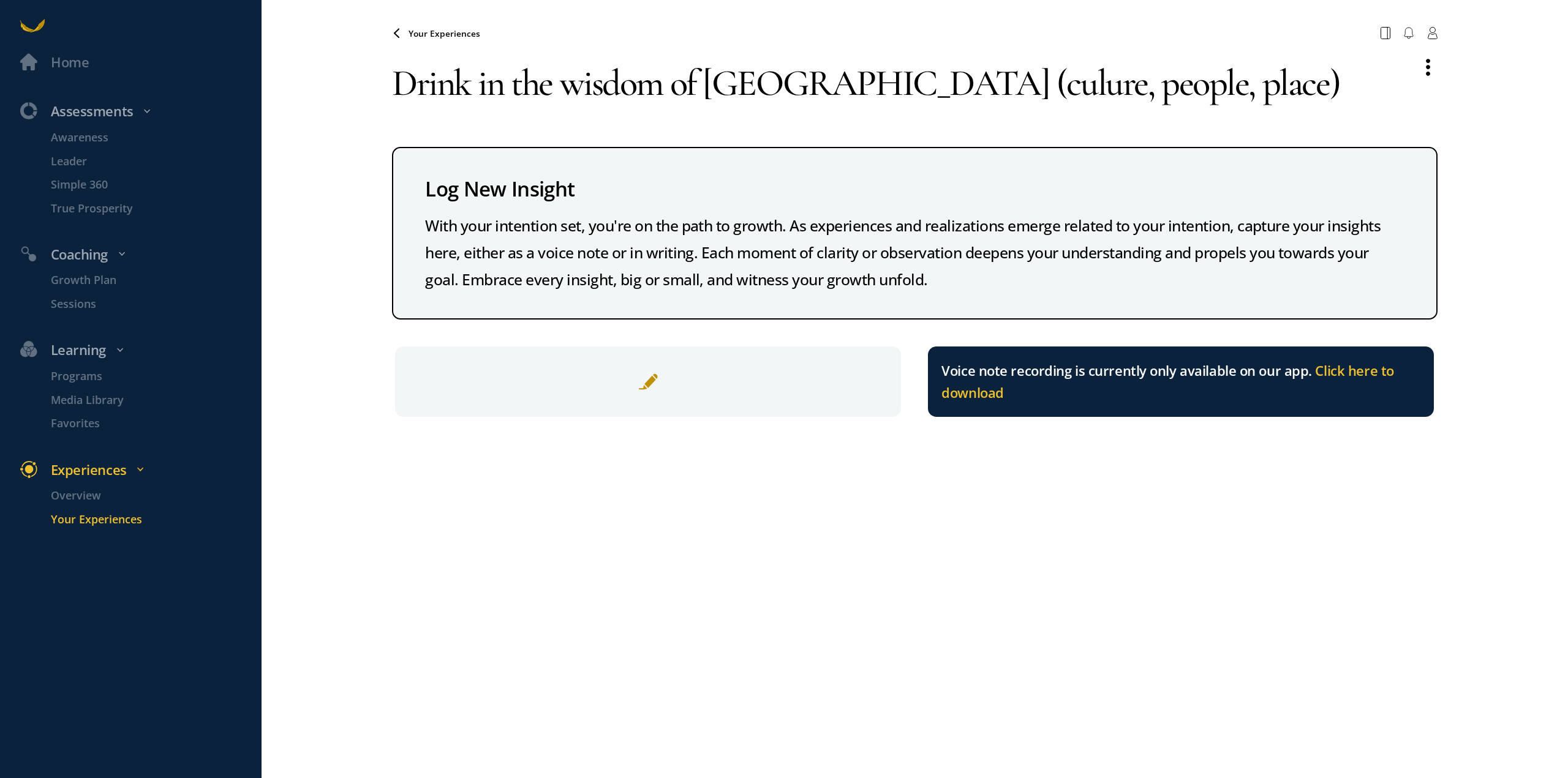
click at [862, 77] on textarea "Drink in the wisdom of [GEOGRAPHIC_DATA] (culure, people, place)" at bounding box center [899, 82] width 1015 height 74
click at [1122, 85] on textarea "Drink in the wisdom of Bhutan (culture, people, place)" at bounding box center [899, 82] width 1015 height 74
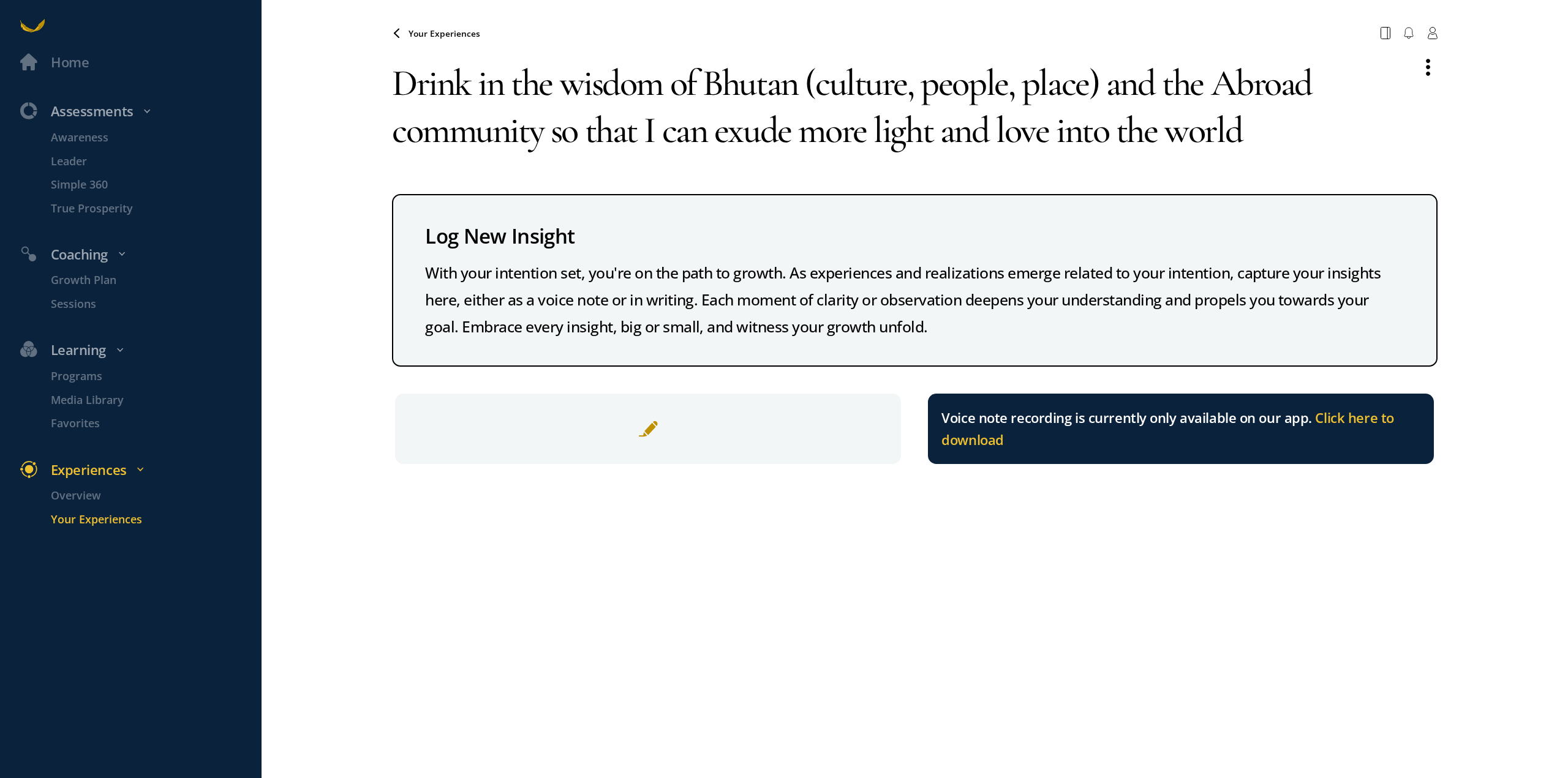
type textarea "Drink in the wisdom of Bhutan (culture, people, place) and the Abroad community…"
click at [782, 604] on div "Your Experiences Your browser does not support the audio element. Drink in the …" at bounding box center [914, 389] width 1046 height 778
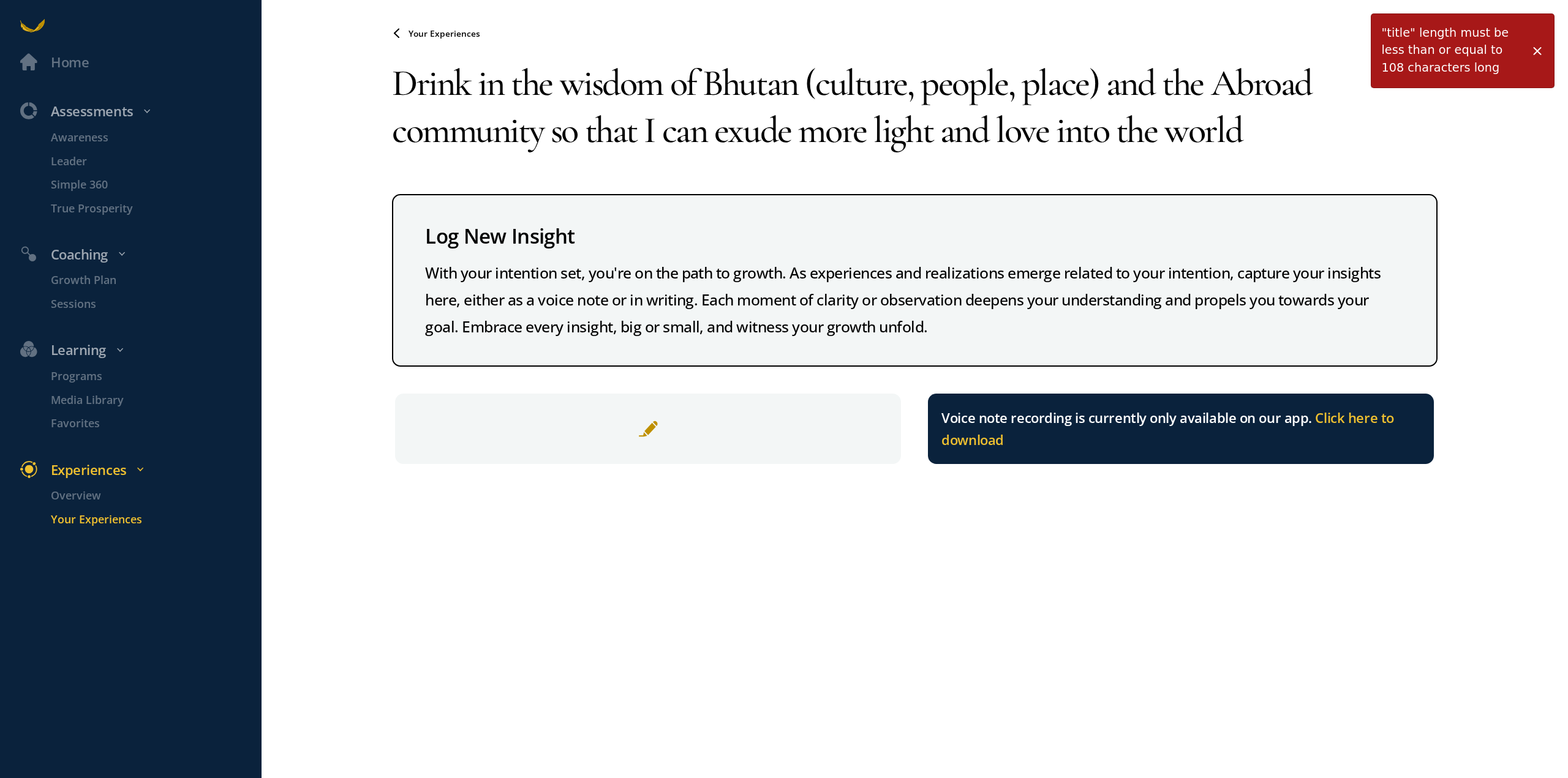
click at [1318, 168] on div "Drink in the wisdom of Bhutan (culture, people, place) and the Abroad community…" at bounding box center [914, 254] width 1046 height 418
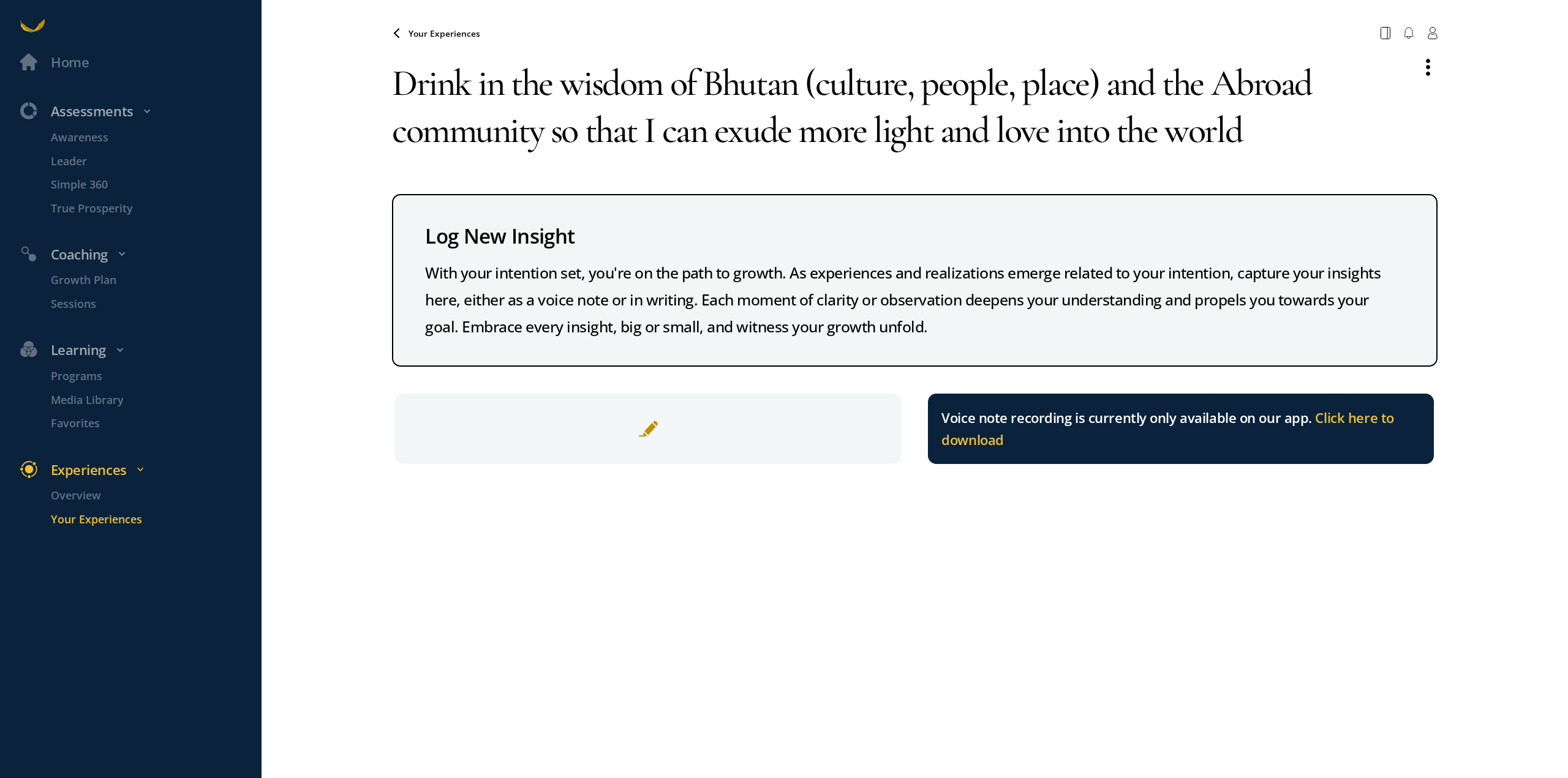
click at [1524, 161] on div "Home Assessments Awareness Leader Simple 360 True Prosperity Coaching Growth Pl…" at bounding box center [784, 389] width 1568 height 778
click at [1306, 131] on textarea "Drink in the wisdom of Bhutan (culture, people, place) and the Abroad community…" at bounding box center [899, 106] width 1015 height 121
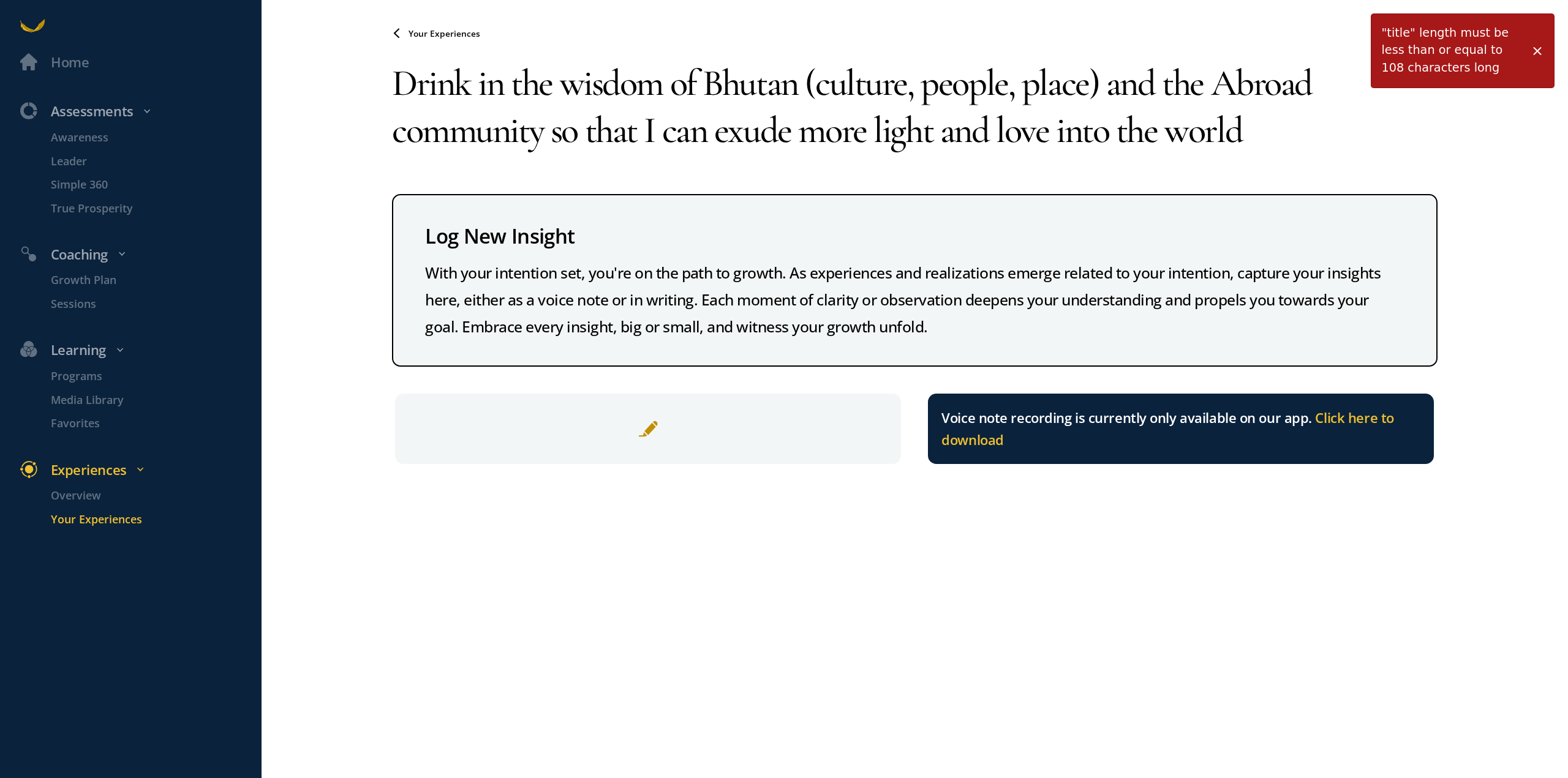
click at [1461, 141] on div "Home Assessments Awareness Leader Simple 360 True Prosperity Coaching Growth Pl…" at bounding box center [784, 389] width 1568 height 778
click at [1542, 50] on span at bounding box center [1537, 50] width 13 height 13
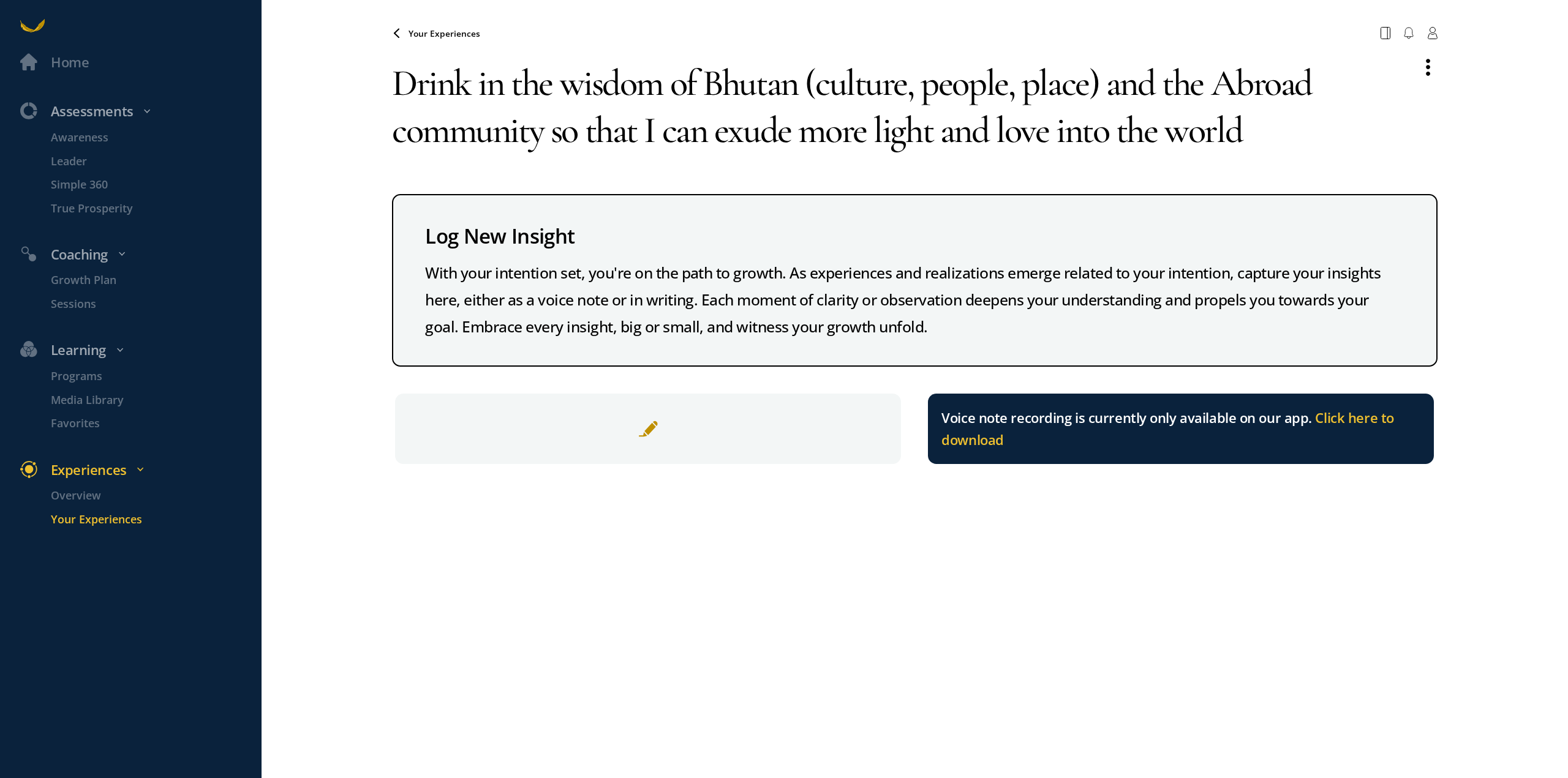
drag, startPoint x: 1301, startPoint y: 126, endPoint x: 395, endPoint y: 79, distance: 907.2
click at [381, 84] on div "Home Assessments Awareness Leader Simple 360 True Prosperity Coaching Growth Pl…" at bounding box center [784, 389] width 1568 height 778
click at [455, 34] on span "Your Experiences" at bounding box center [444, 33] width 72 height 12
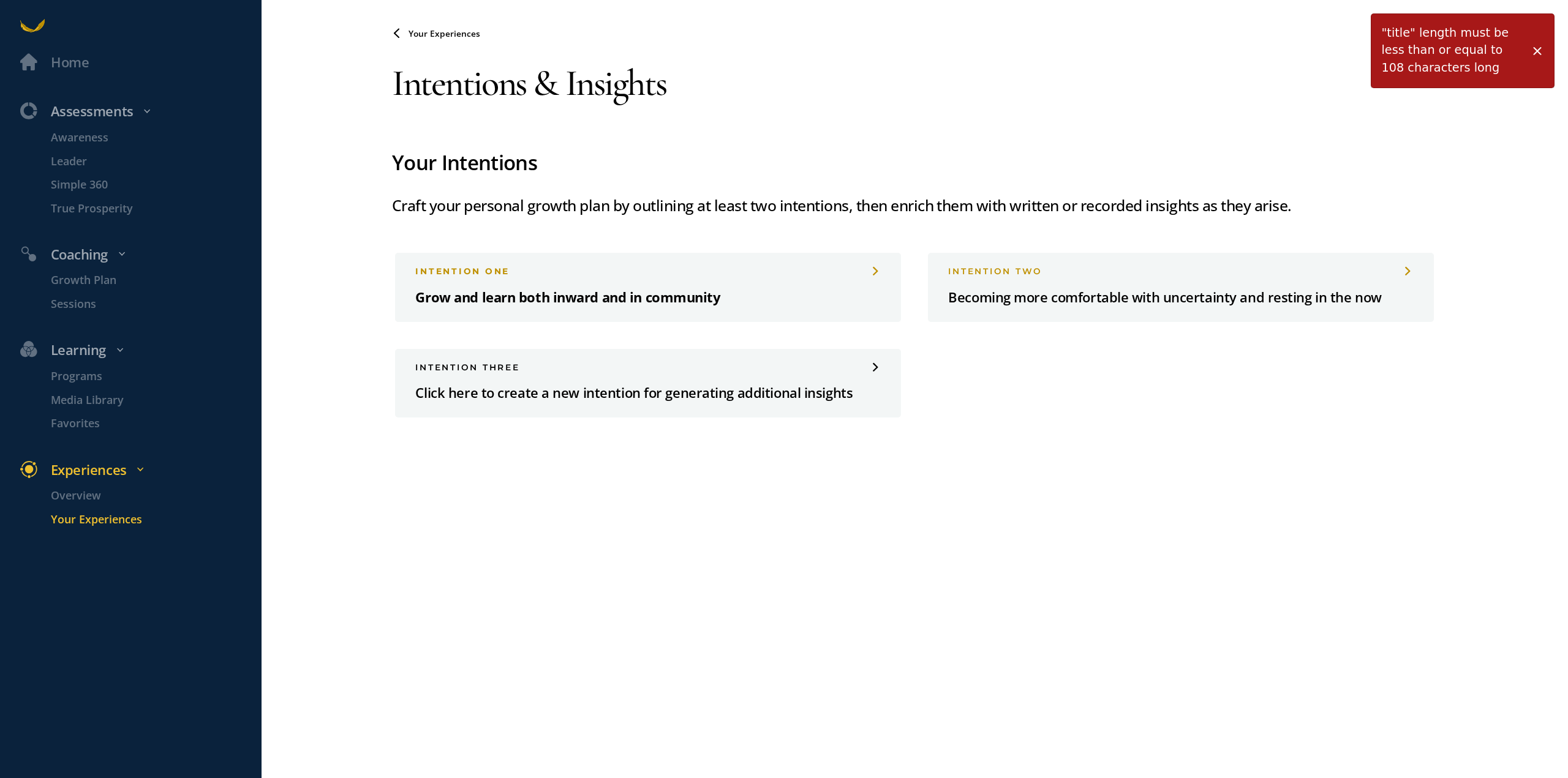
click at [839, 290] on p "Grow and learn both inward and in community" at bounding box center [648, 297] width 466 height 22
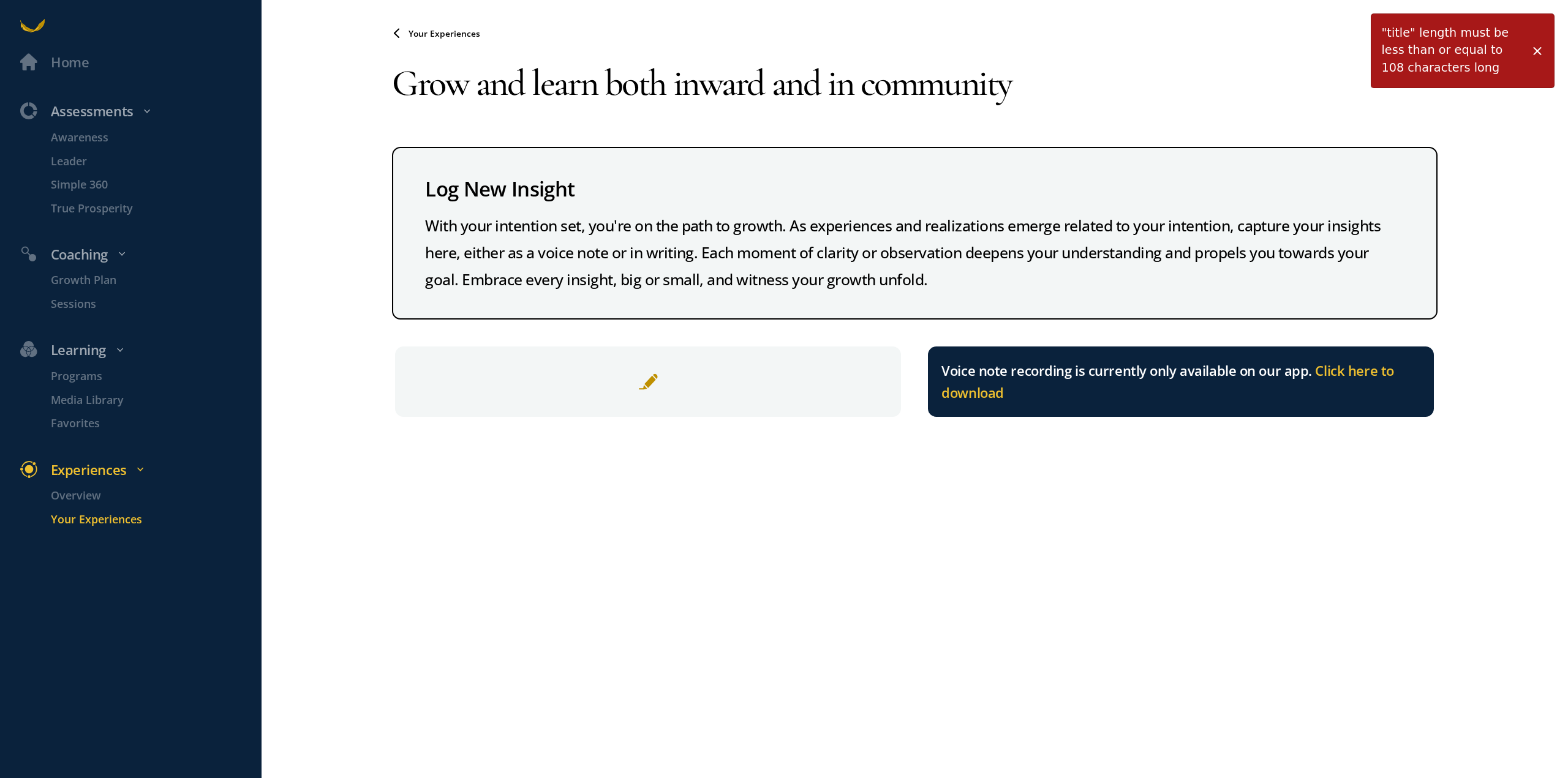
click at [560, 133] on div "Grow and learn both inward and in community Log New Insight With your intention…" at bounding box center [914, 231] width 1046 height 371
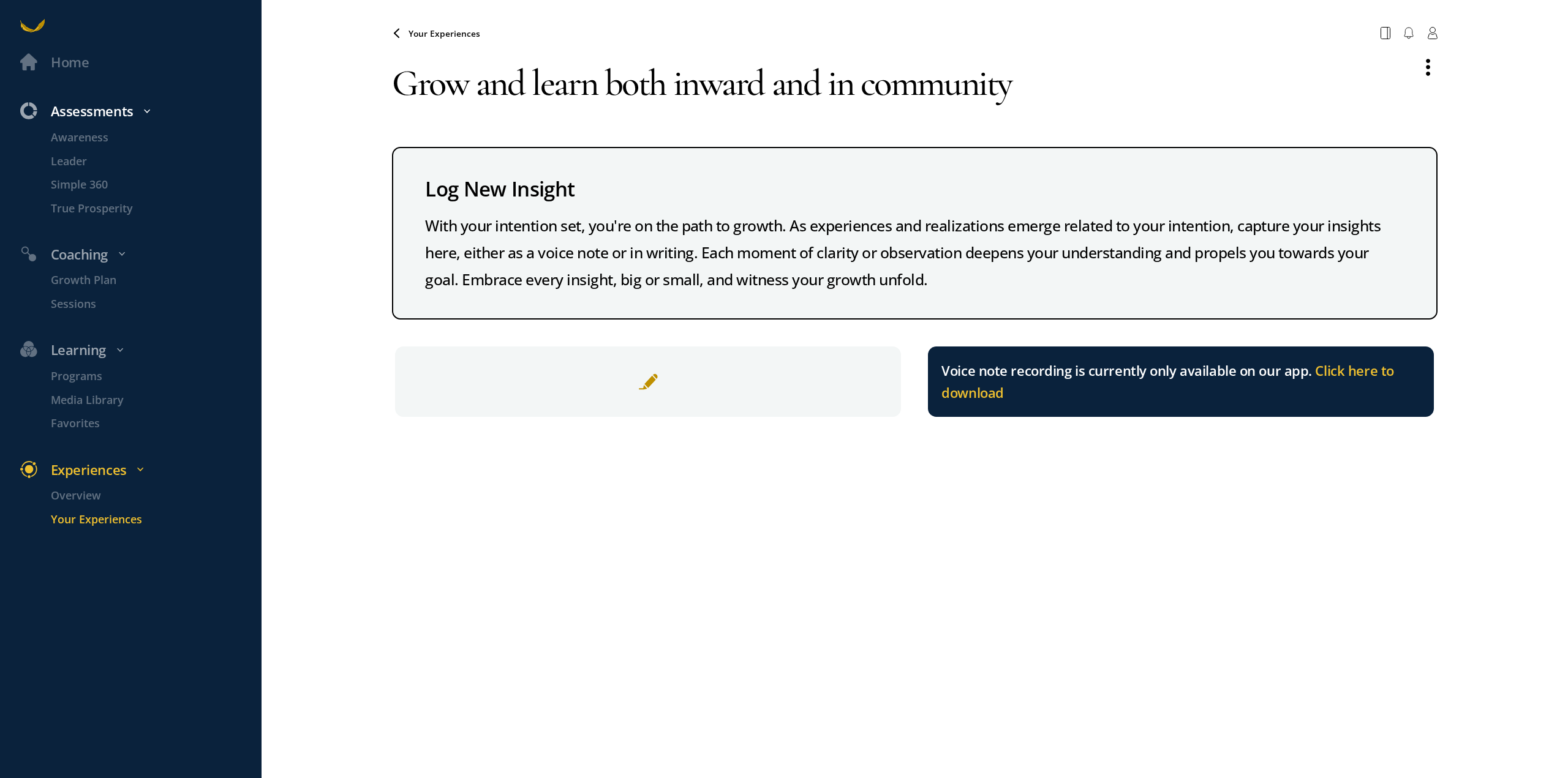
drag, startPoint x: 1102, startPoint y: 102, endPoint x: 84, endPoint y: 102, distance: 1018.0
click at [84, 102] on div "Home Assessments Awareness Leader Simple 360 True Prosperity Coaching Growth Pl…" at bounding box center [784, 389] width 1568 height 778
paste textarea "Drink in the wisdom of Bhutan (culture, people, place) and the Abroad community…"
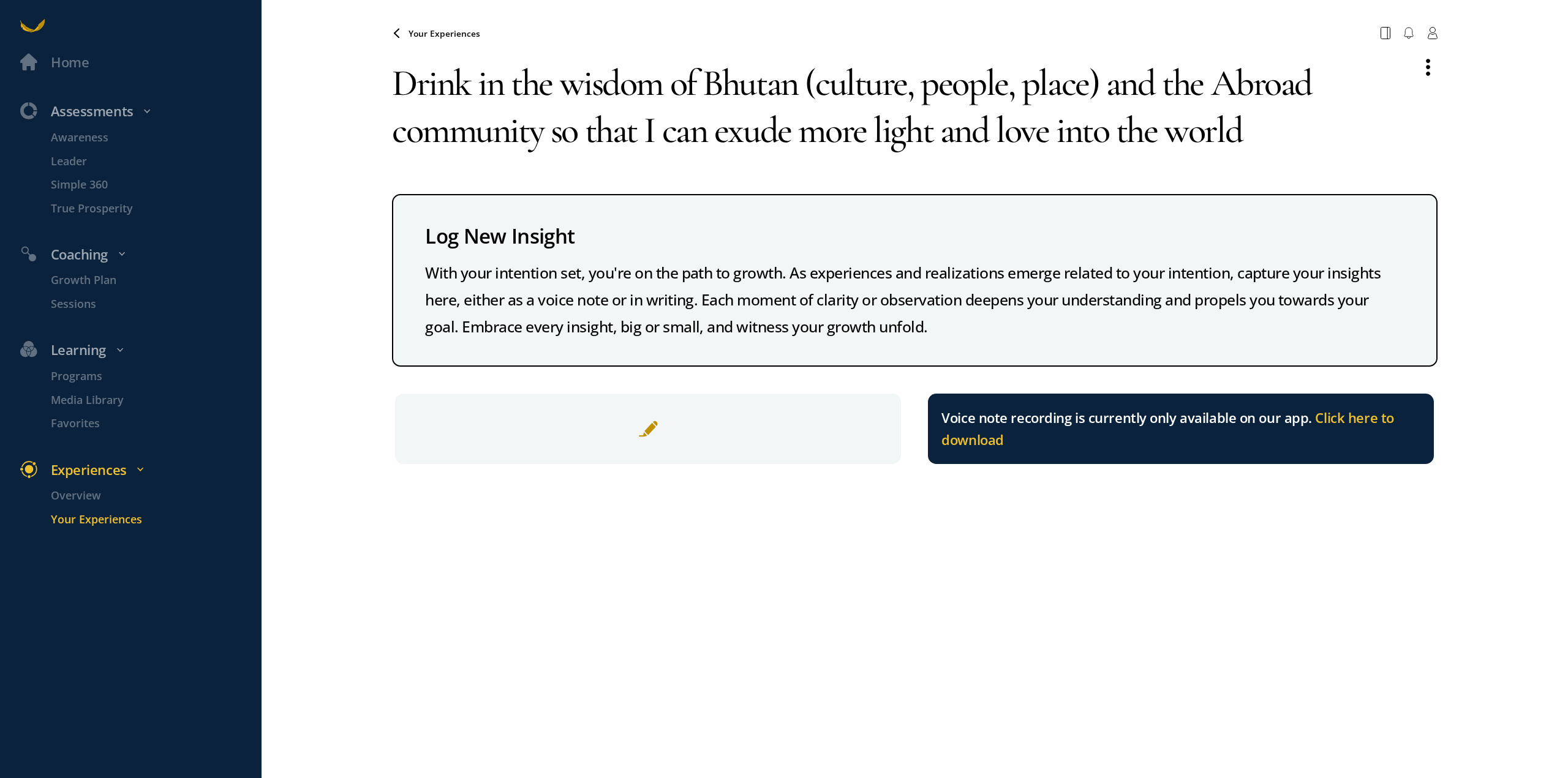
click at [1434, 53] on div "Home Assessments Awareness Leader Simple 360 True Prosperity Coaching Growth Pl…" at bounding box center [784, 389] width 1568 height 778
drag, startPoint x: 1272, startPoint y: 122, endPoint x: 1061, endPoint y: 136, distance: 211.5
click at [1061, 136] on textarea "Drink in the wisdom of Bhutan (culture, people, place) and the Abroad community…" at bounding box center [899, 106] width 1015 height 121
drag, startPoint x: 1145, startPoint y: 152, endPoint x: 1199, endPoint y: 147, distance: 54.2
click at [1156, 152] on textarea "Drink in the wisdom of Bhutan (culture, people, place) and the Abroad community…" at bounding box center [899, 106] width 1015 height 121
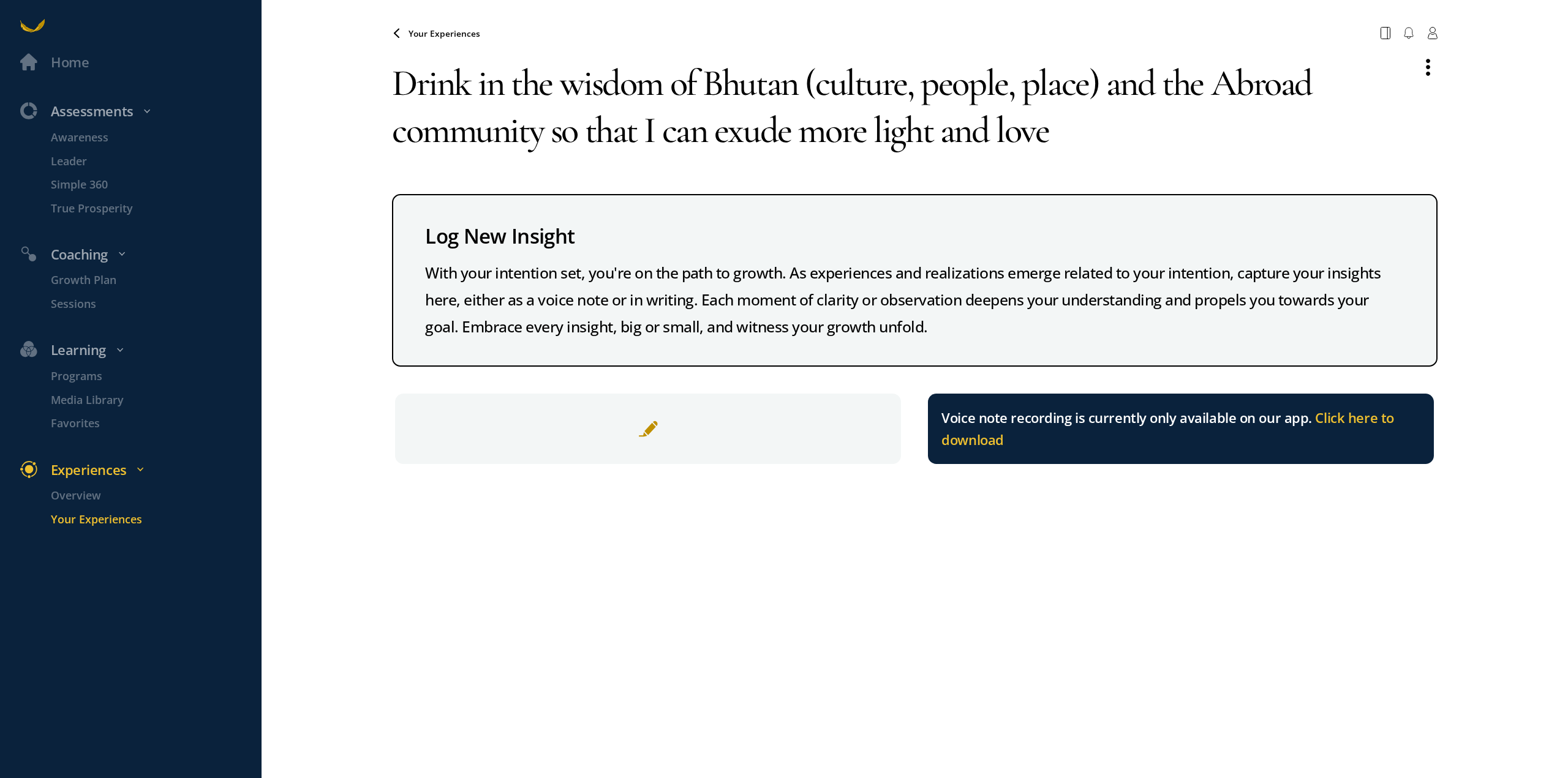
click at [428, 40] on div "Your Experiences" at bounding box center [914, 33] width 1066 height 26
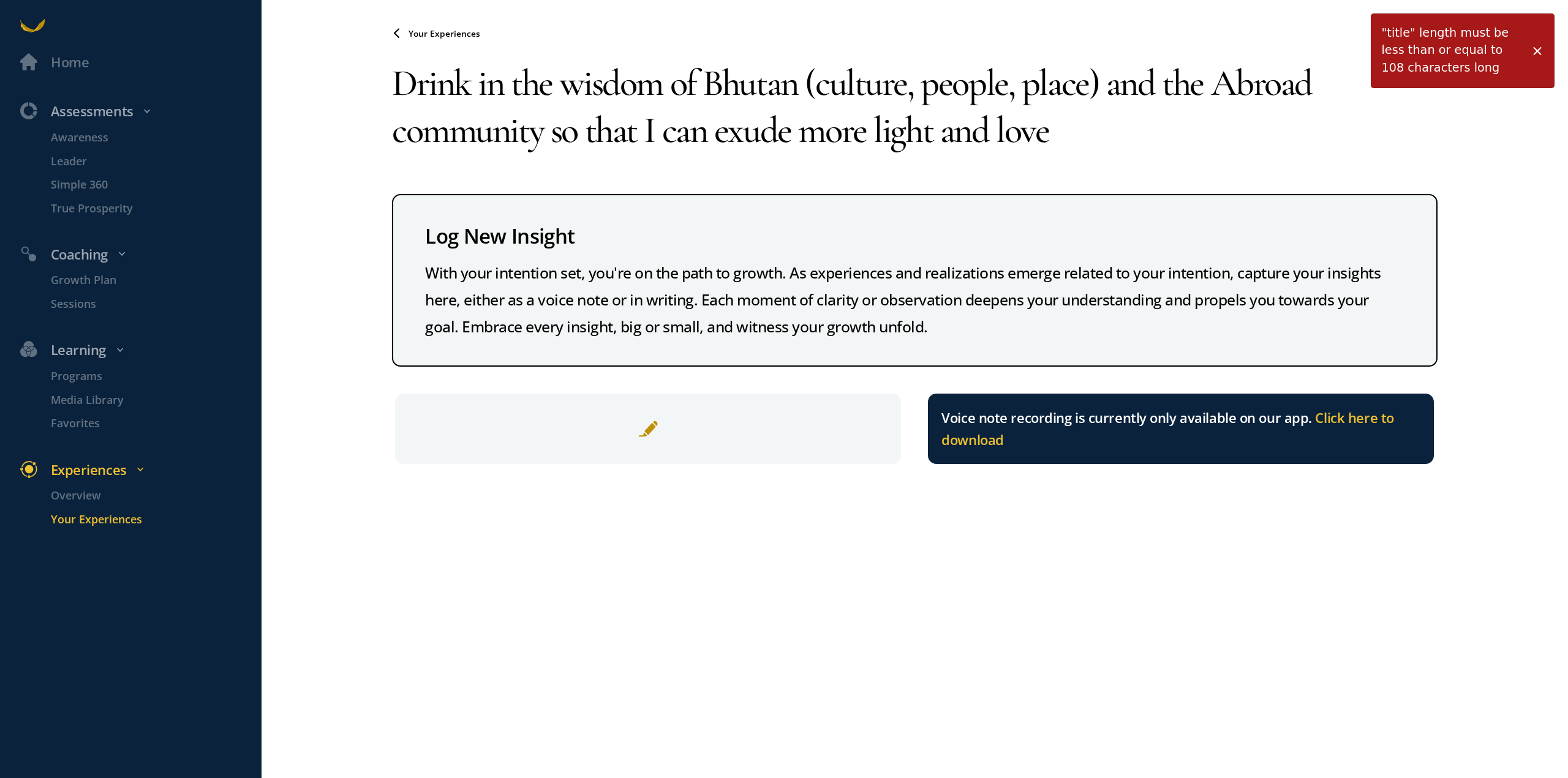
drag, startPoint x: 1109, startPoint y: 81, endPoint x: 812, endPoint y: 88, distance: 297.1
click at [812, 88] on textarea "Drink in the wisdom of Bhutan (culture, people, place) and the Abroad community…" at bounding box center [899, 106] width 1015 height 121
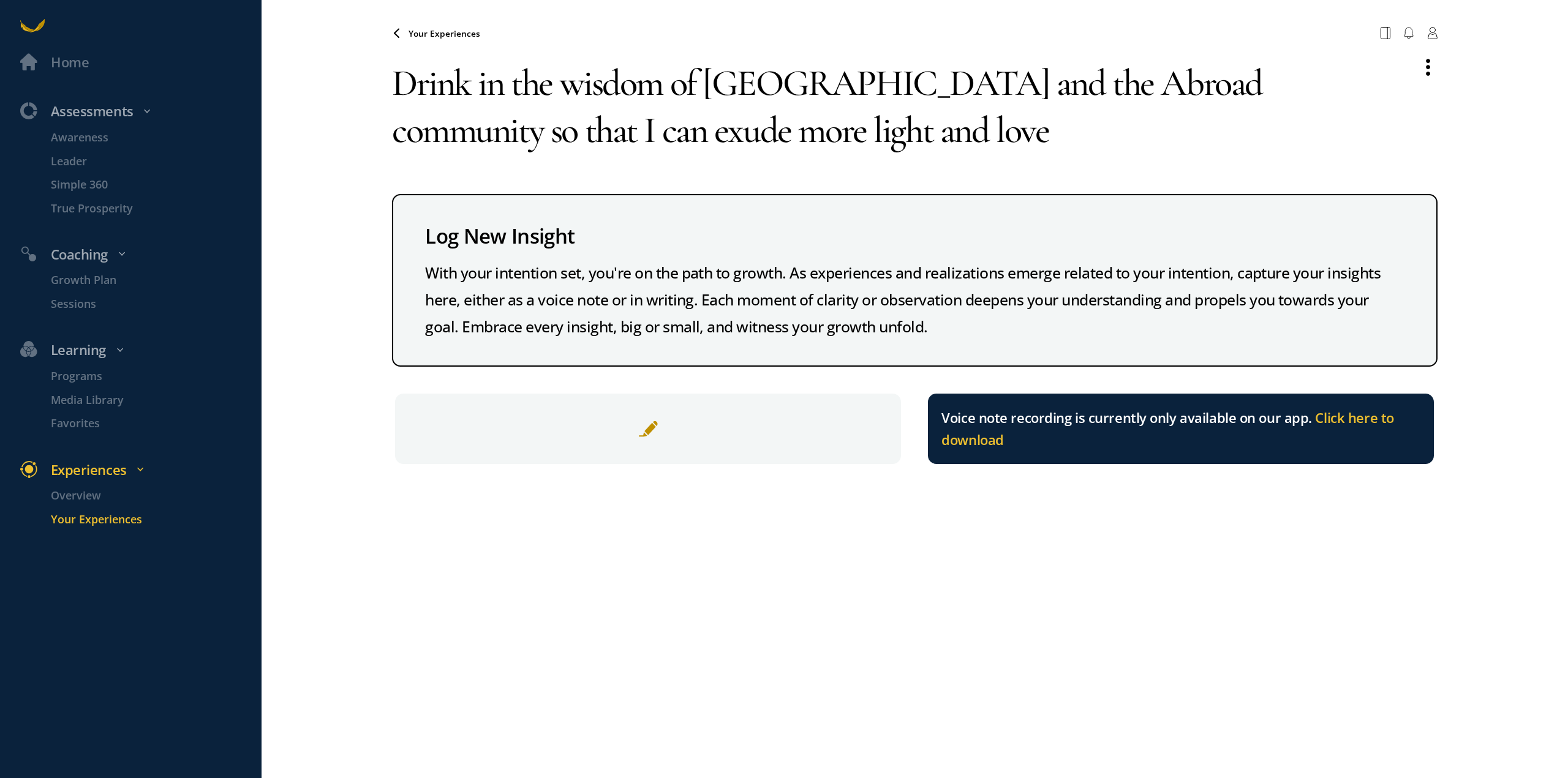
type textarea "Drink in the wisdom of [GEOGRAPHIC_DATA] and the Abroad community so that I can…"
click at [431, 35] on span "Your Experiences" at bounding box center [444, 33] width 72 height 12
click at [444, 37] on span "Your Experiences" at bounding box center [444, 33] width 72 height 12
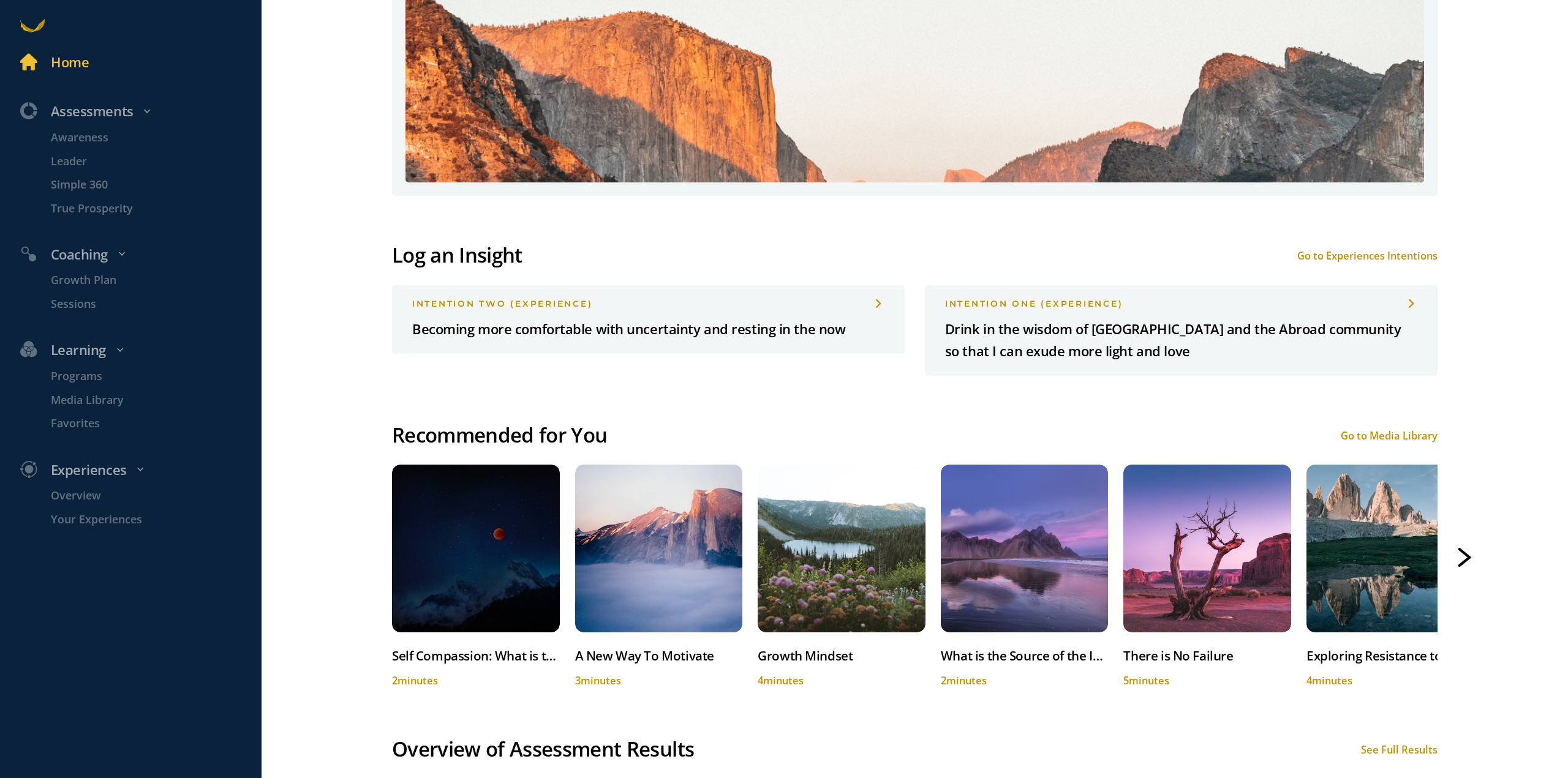
scroll to position [857, 0]
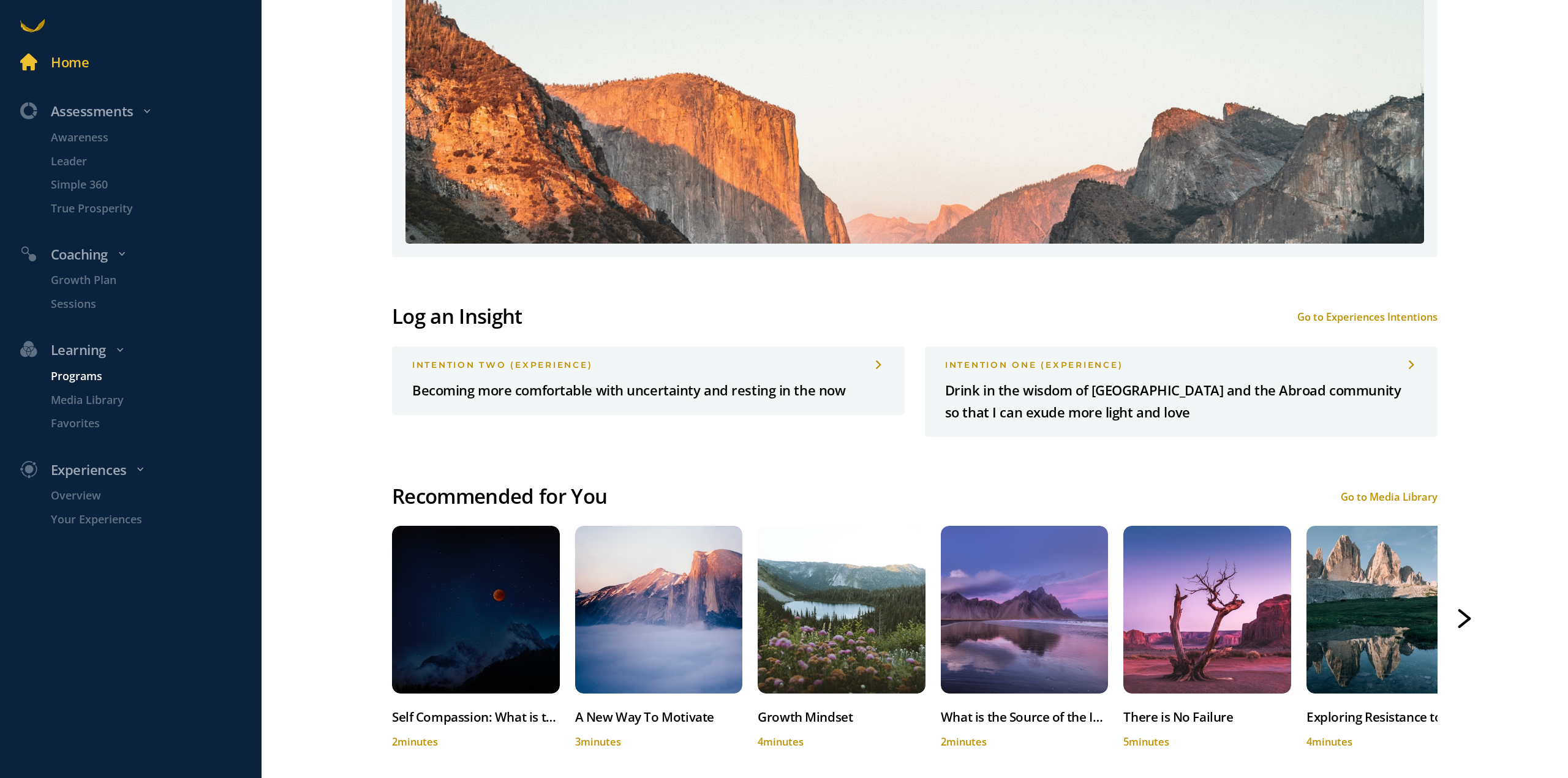
click at [73, 376] on p "Programs" at bounding box center [154, 376] width 208 height 17
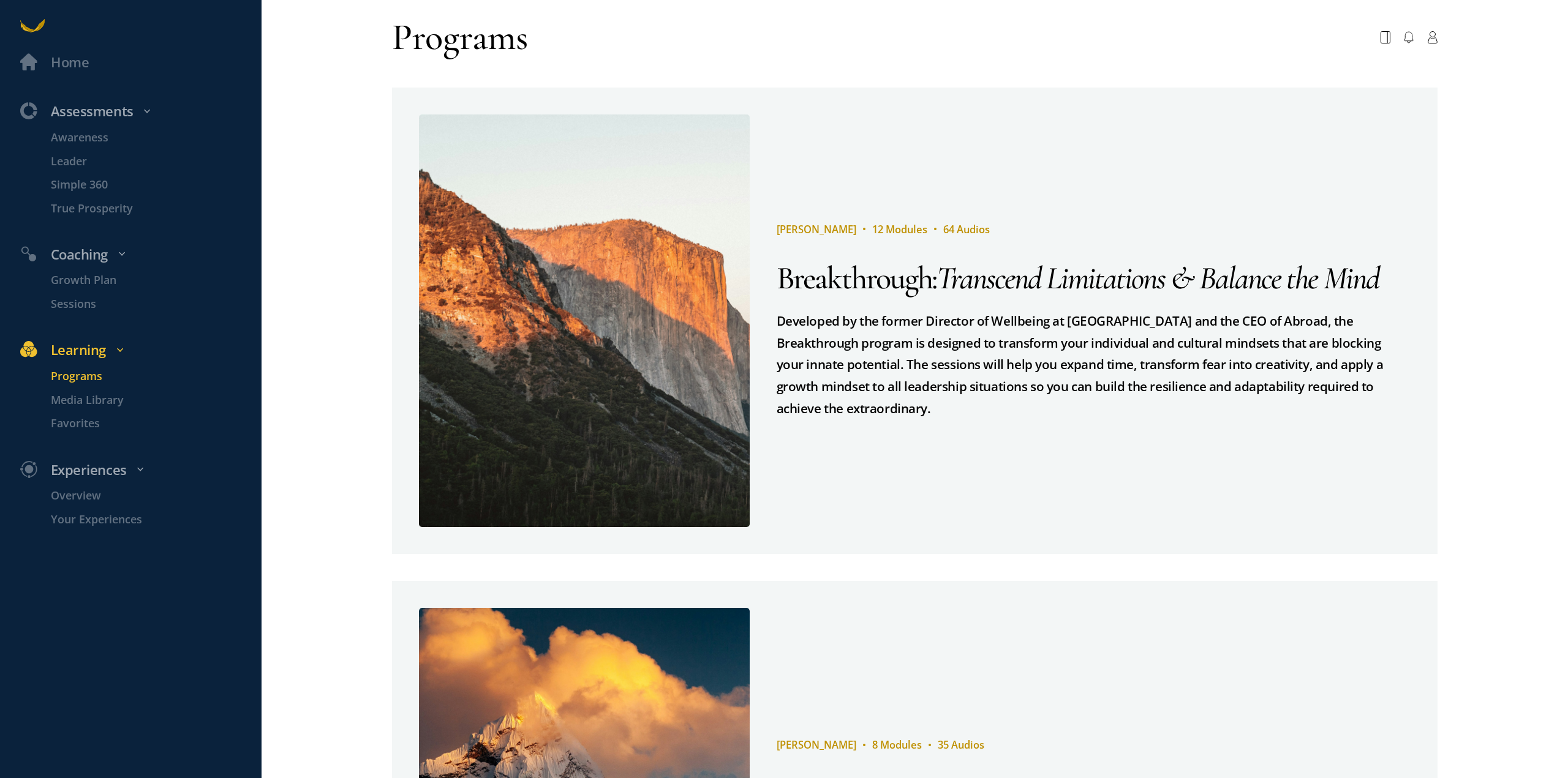
click at [810, 237] on span "[PERSON_NAME]" at bounding box center [816, 229] width 80 height 14
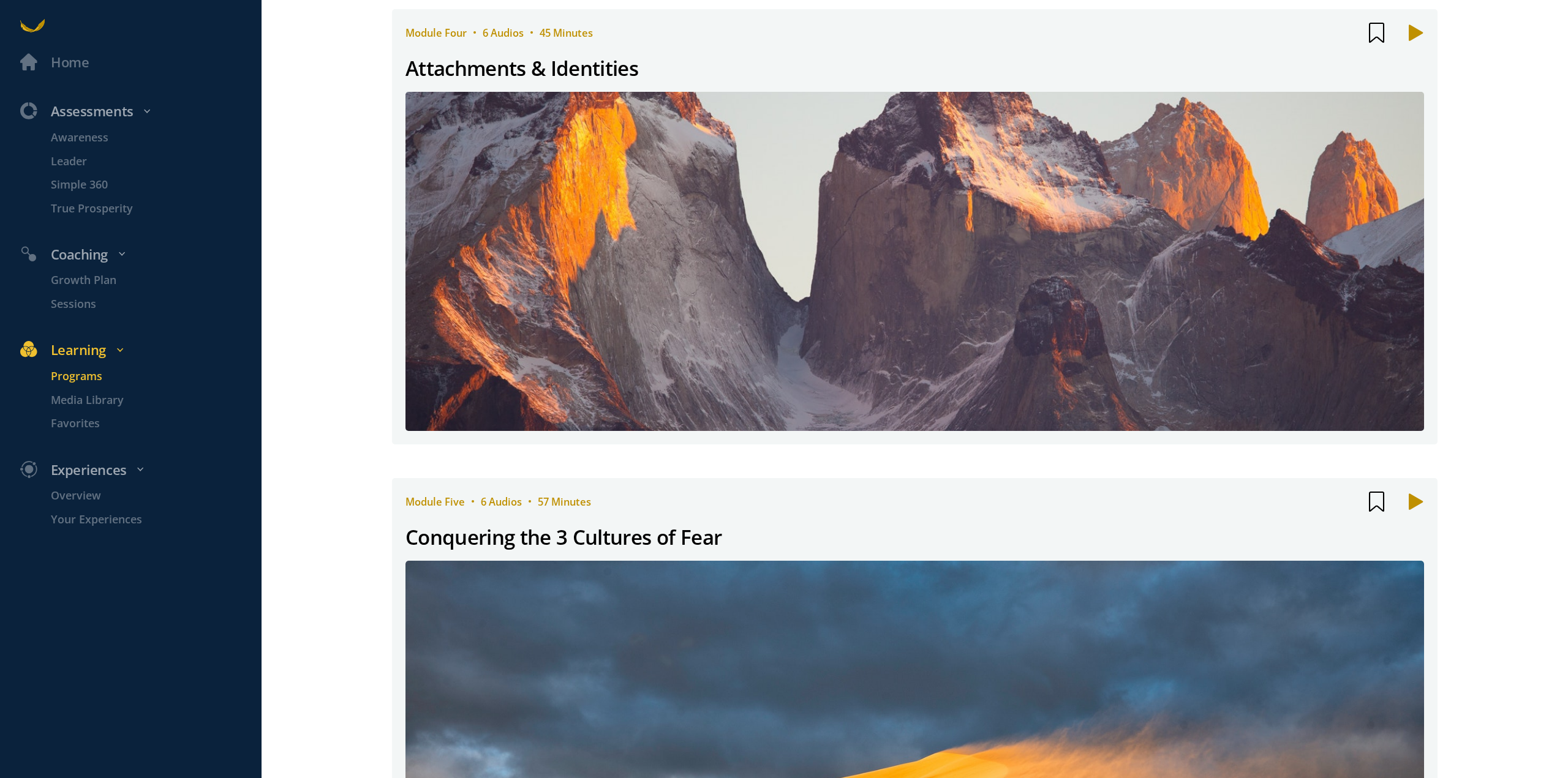
scroll to position [1286, 0]
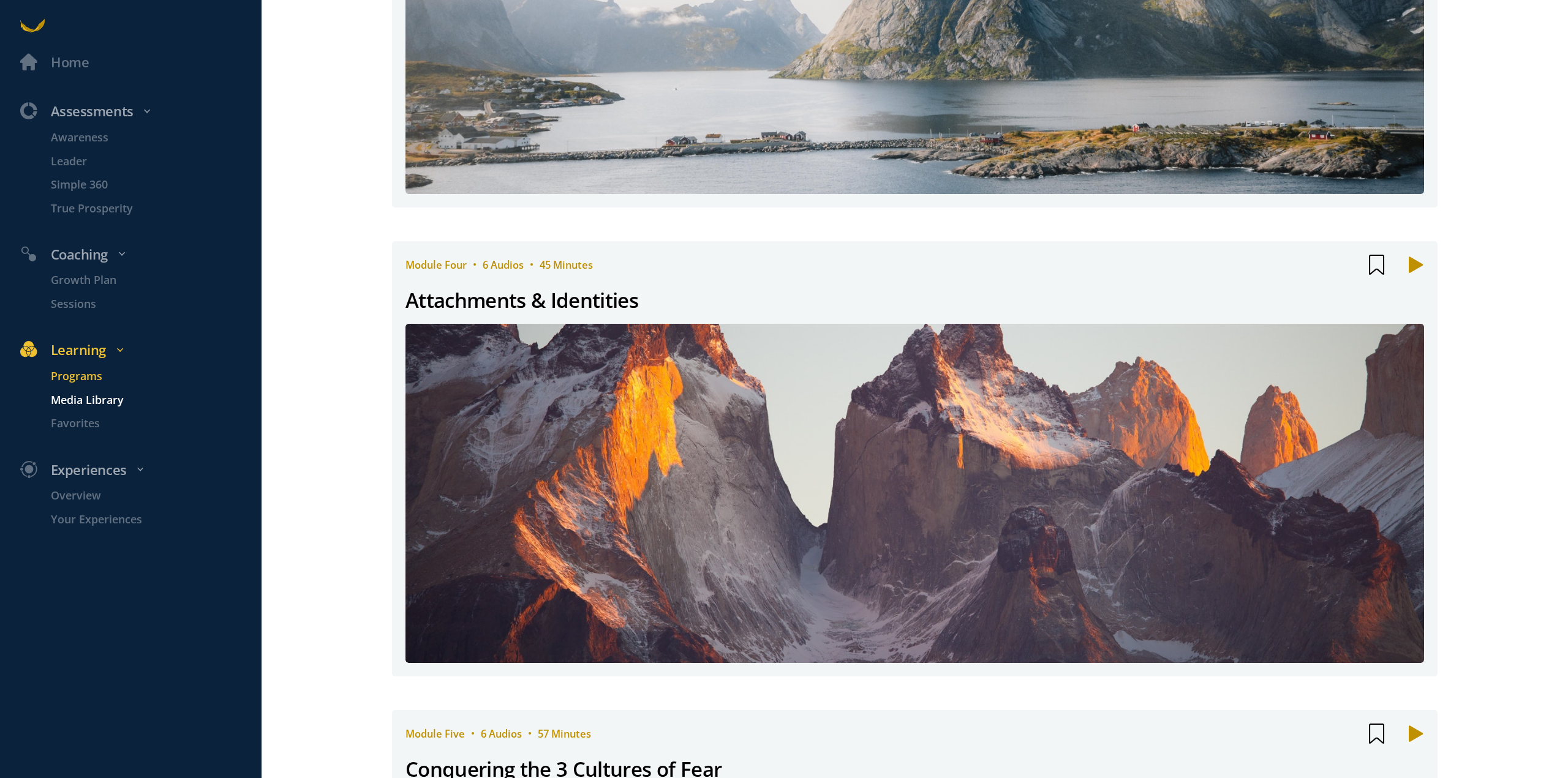
click at [113, 402] on p "Media Library" at bounding box center [154, 400] width 208 height 17
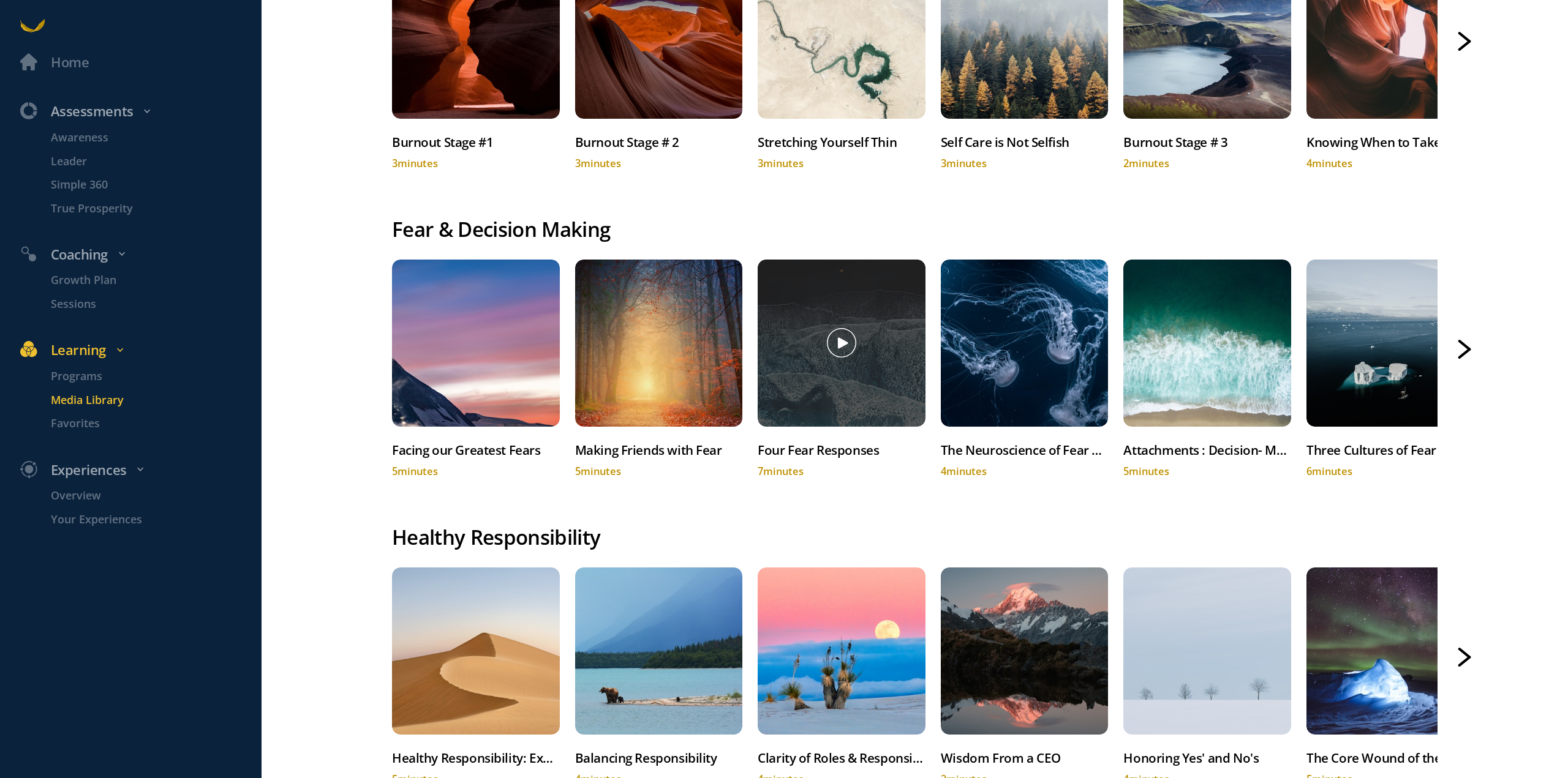
scroll to position [19, 0]
